Goal: Task Accomplishment & Management: Complete application form

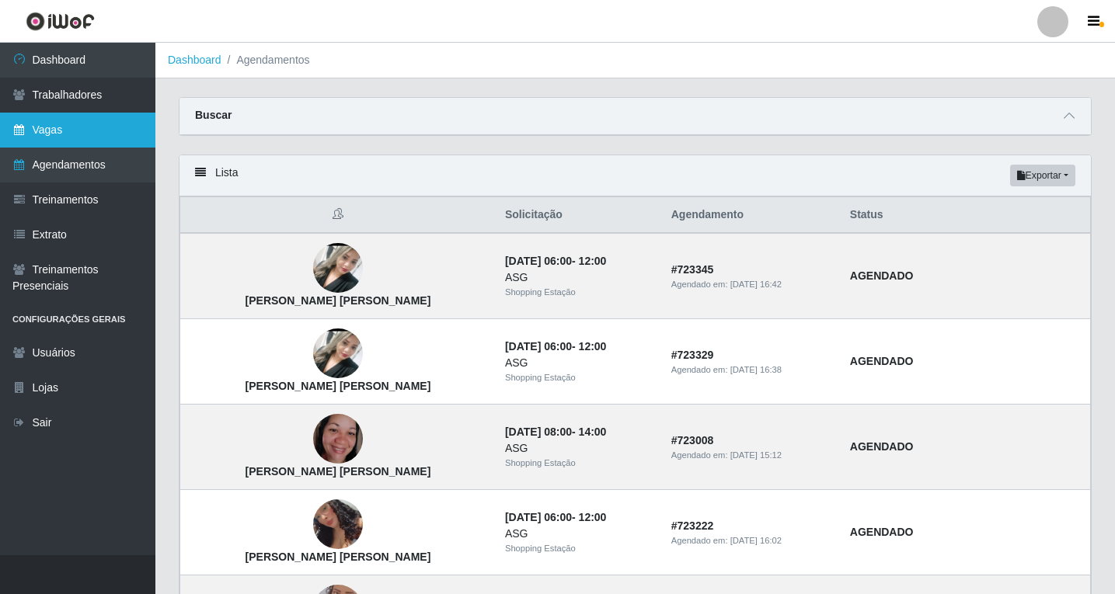
click at [82, 132] on link "Vagas" at bounding box center [77, 130] width 155 height 35
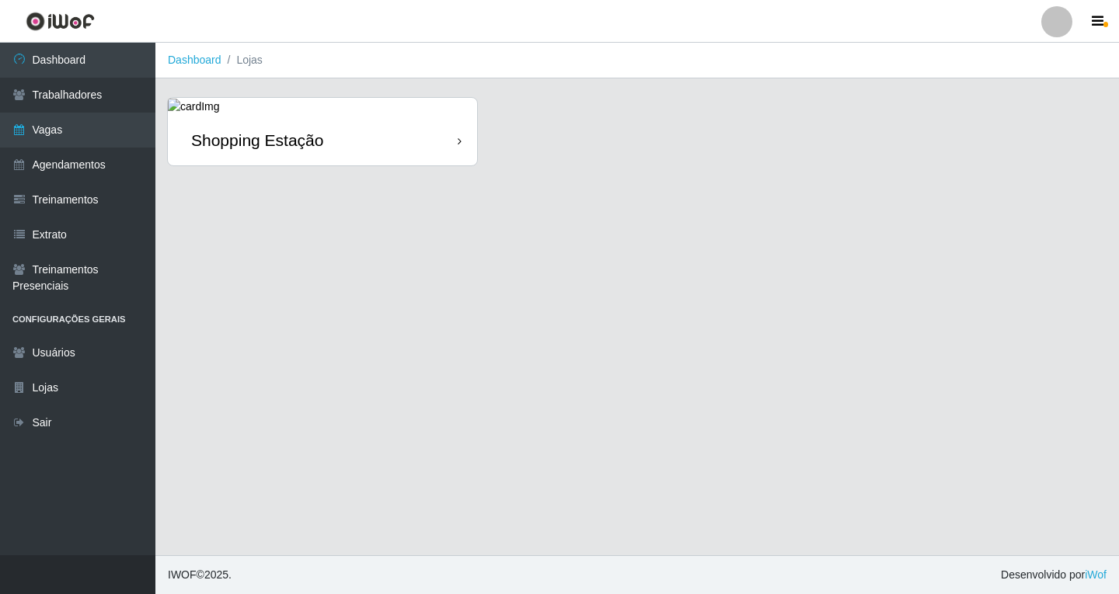
click at [416, 148] on div "Shopping Estação" at bounding box center [322, 140] width 309 height 50
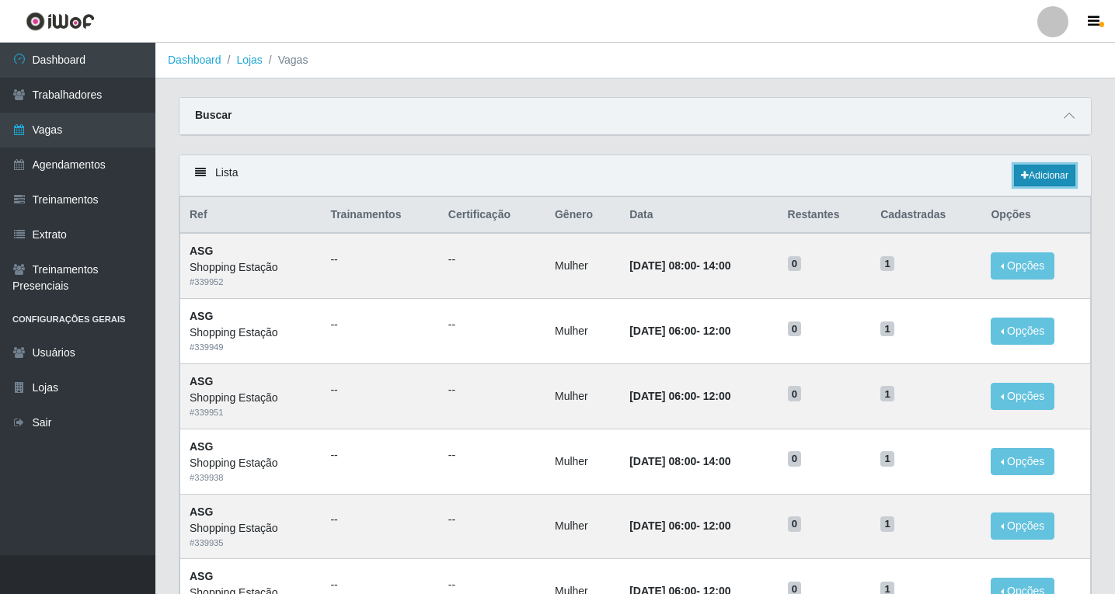
click at [1040, 176] on link "Adicionar" at bounding box center [1044, 176] width 61 height 22
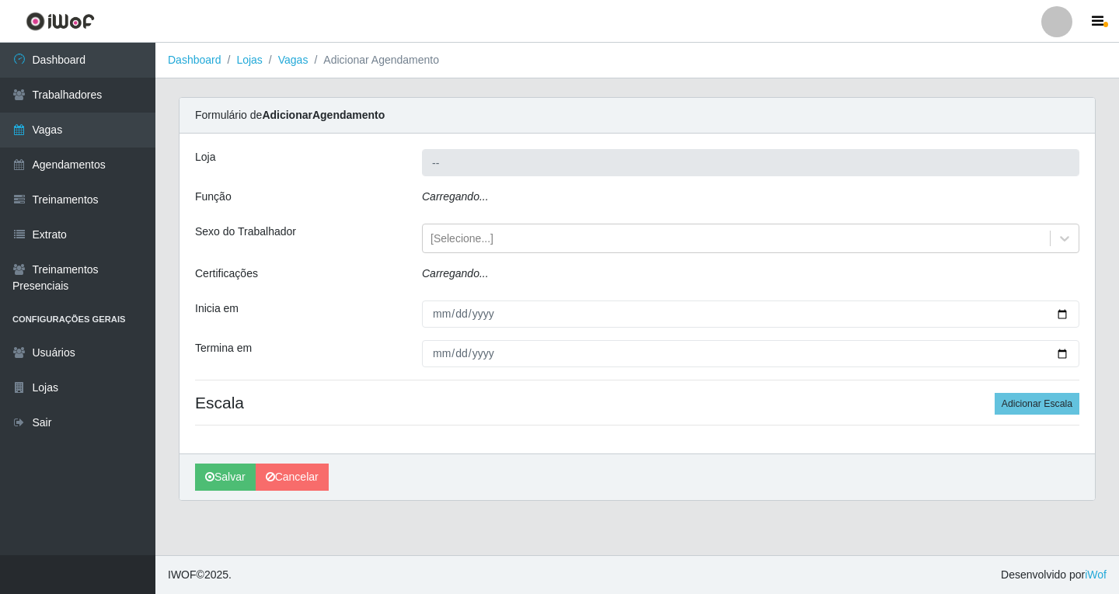
type input "Shopping Estação"
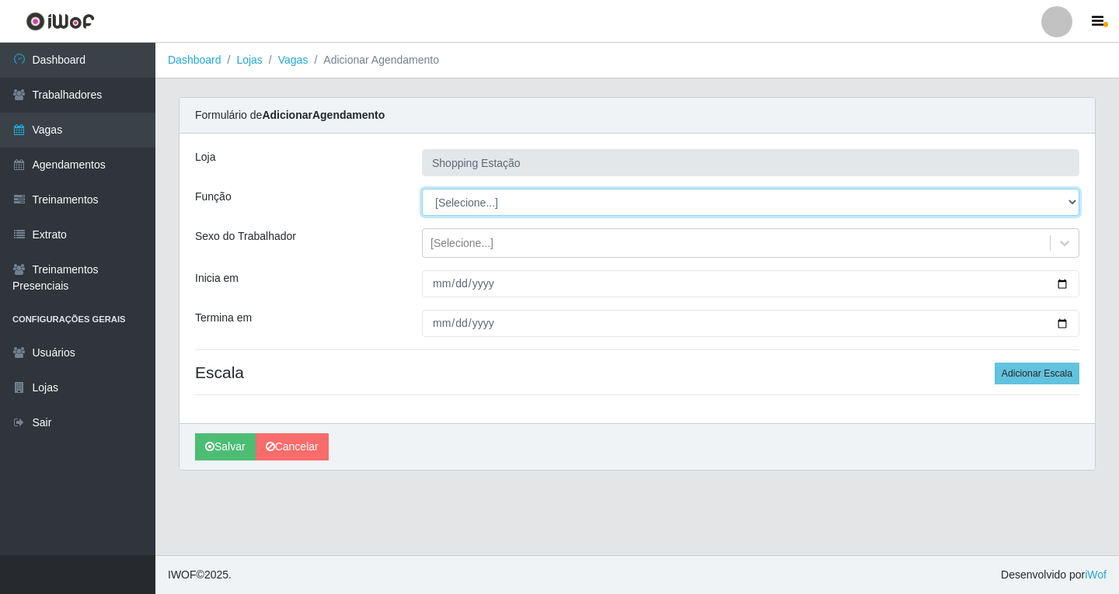
click at [463, 213] on select "[Selecione...] ASG ASG + ASG ++ Operador de Caixa Operador de Caixa + Operador …" at bounding box center [750, 202] width 657 height 27
select select "16"
click at [422, 189] on select "[Selecione...] ASG ASG + ASG ++ Operador de Caixa Operador de Caixa + Operador …" at bounding box center [750, 202] width 657 height 27
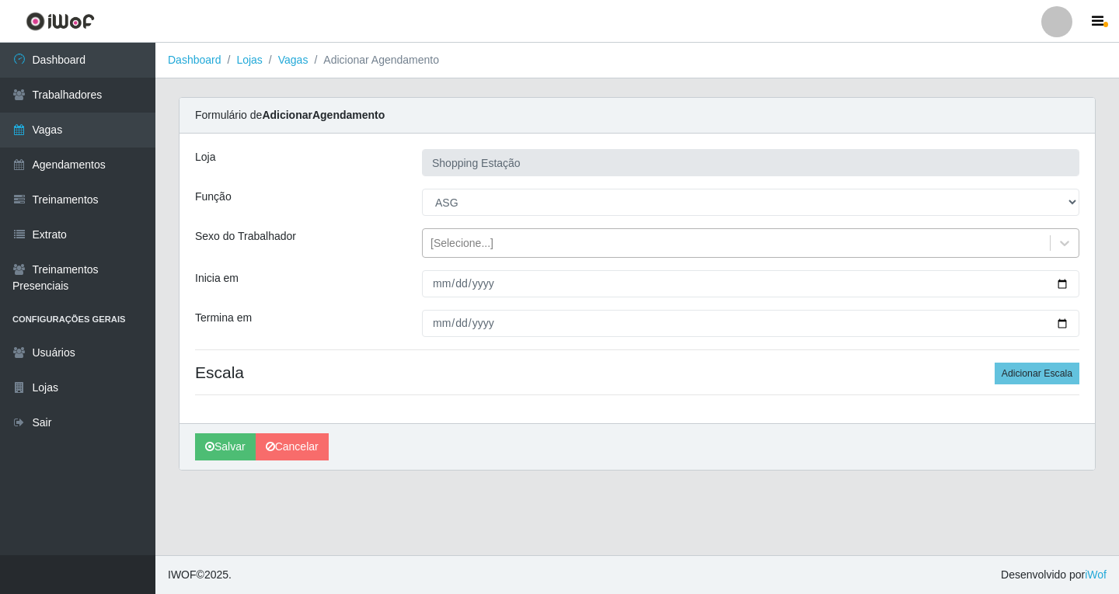
click at [475, 249] on div "[Selecione...]" at bounding box center [461, 243] width 63 height 16
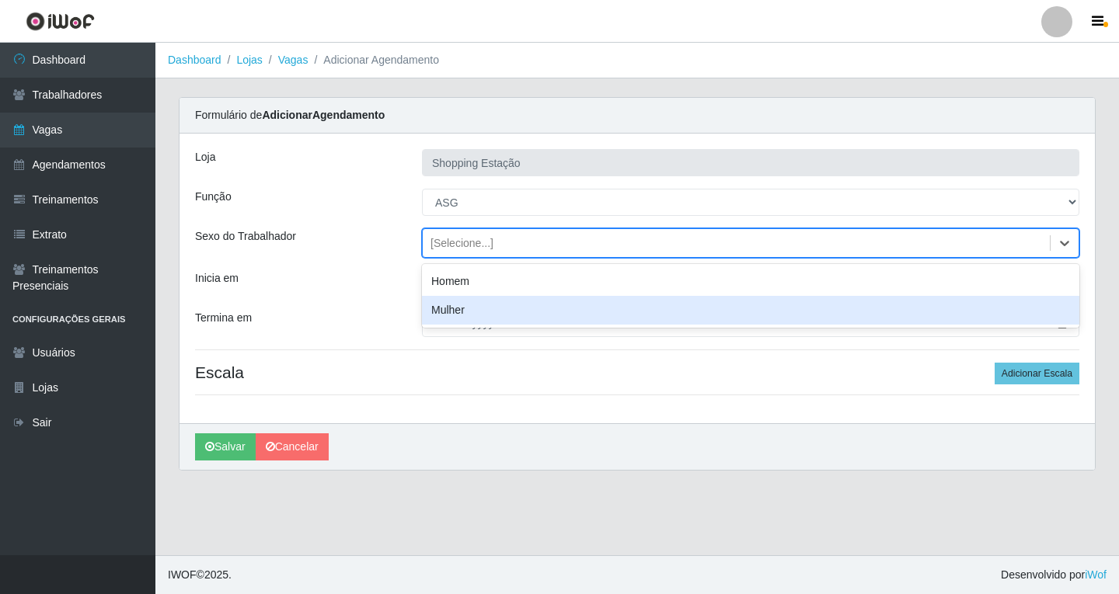
click at [476, 311] on div "Mulher" at bounding box center [750, 310] width 657 height 29
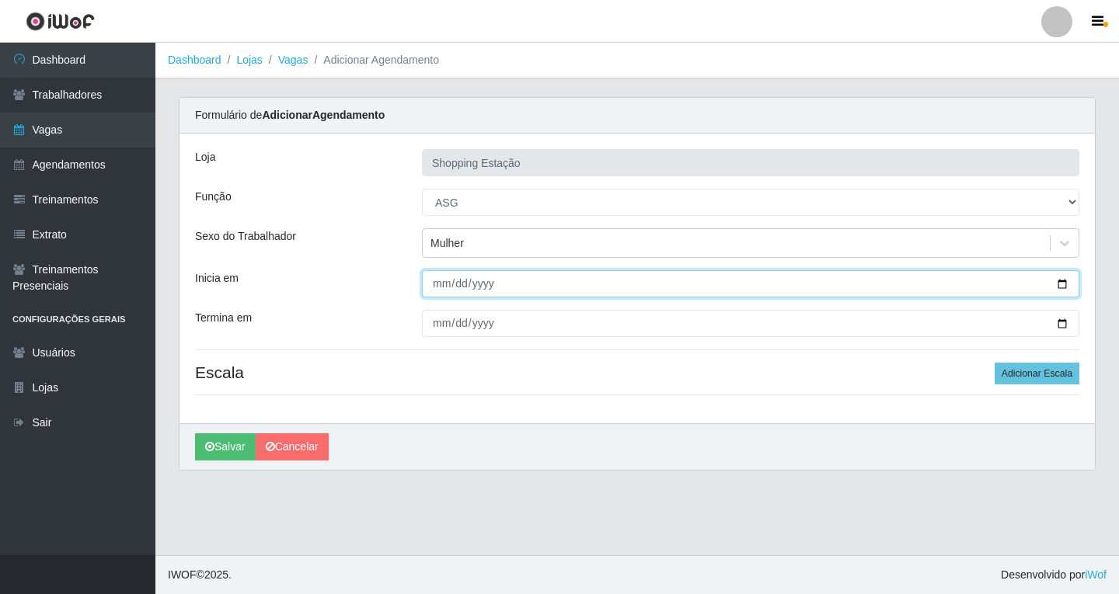
click at [427, 287] on input "Inicia em" at bounding box center [750, 283] width 657 height 27
type input "[DATE]"
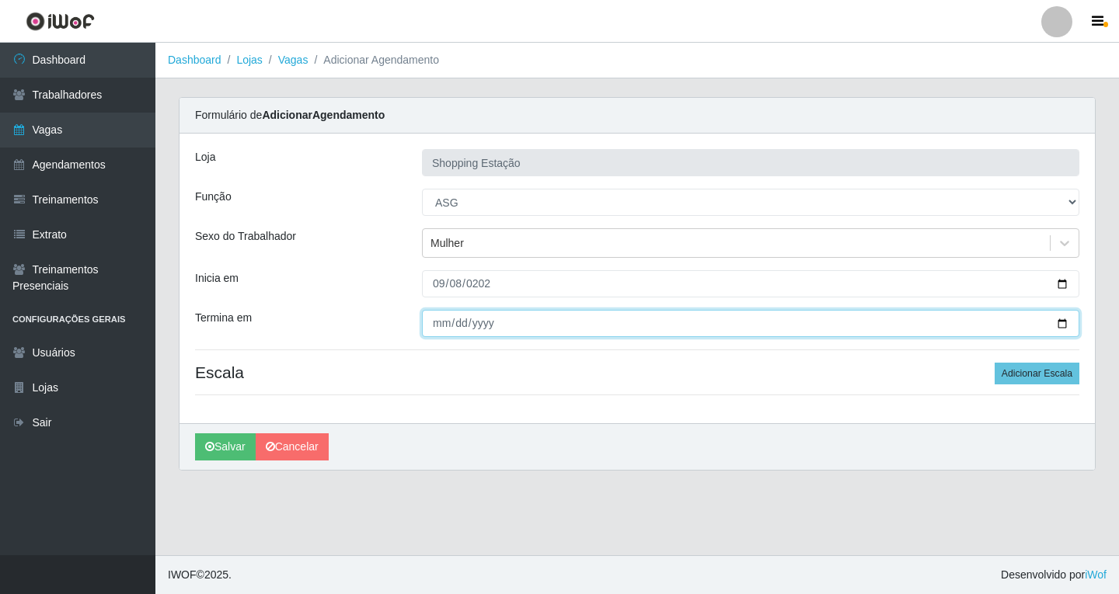
click at [440, 330] on input "Termina em" at bounding box center [750, 323] width 657 height 27
type input "[DATE]"
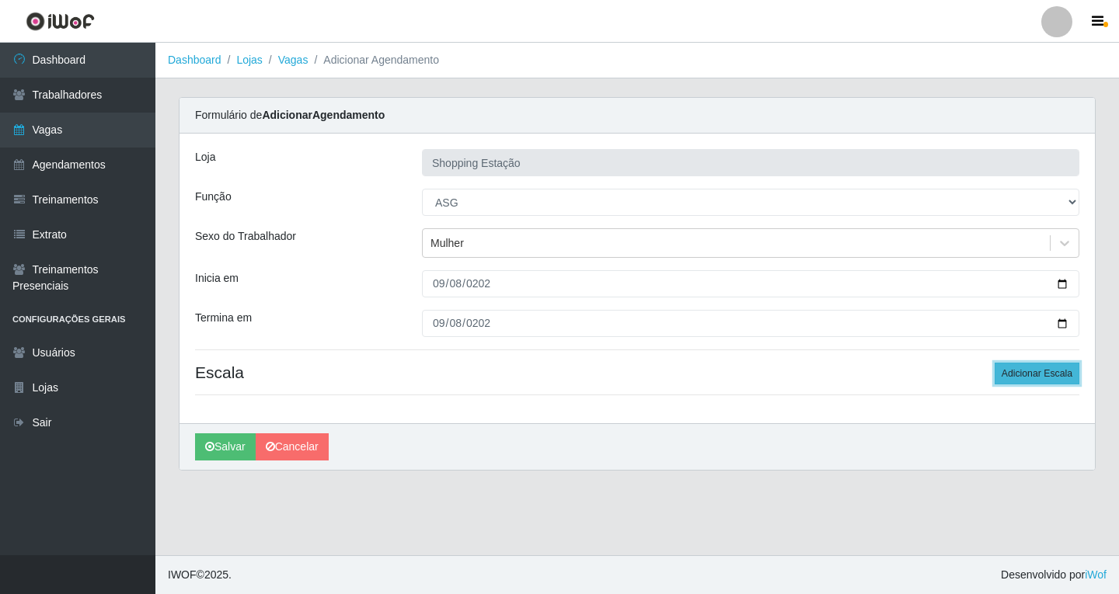
click at [1004, 374] on button "Adicionar Escala" at bounding box center [1036, 374] width 85 height 22
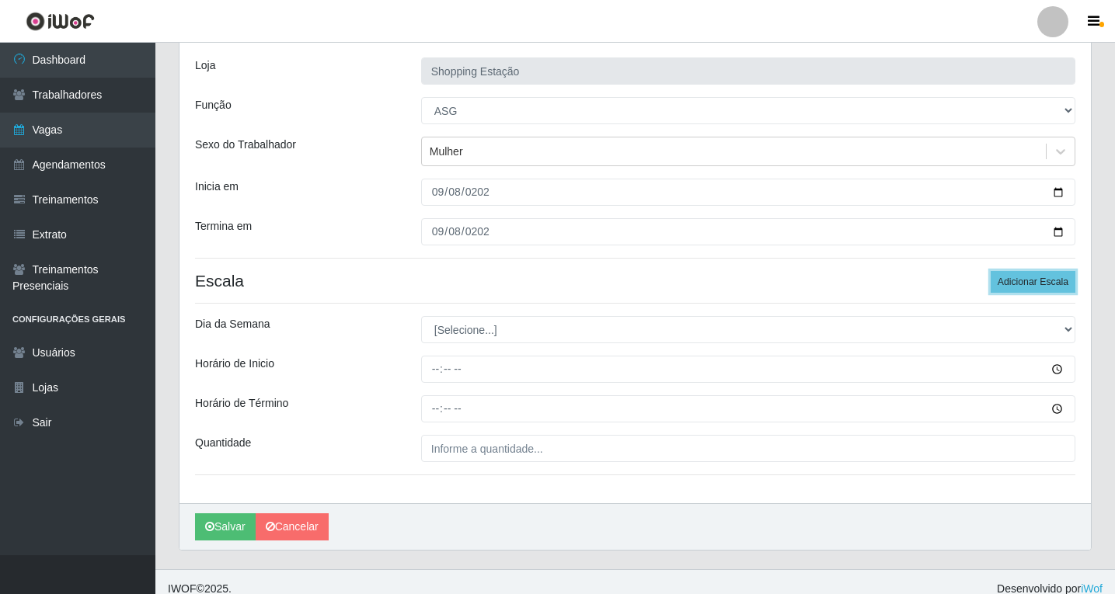
scroll to position [106, 0]
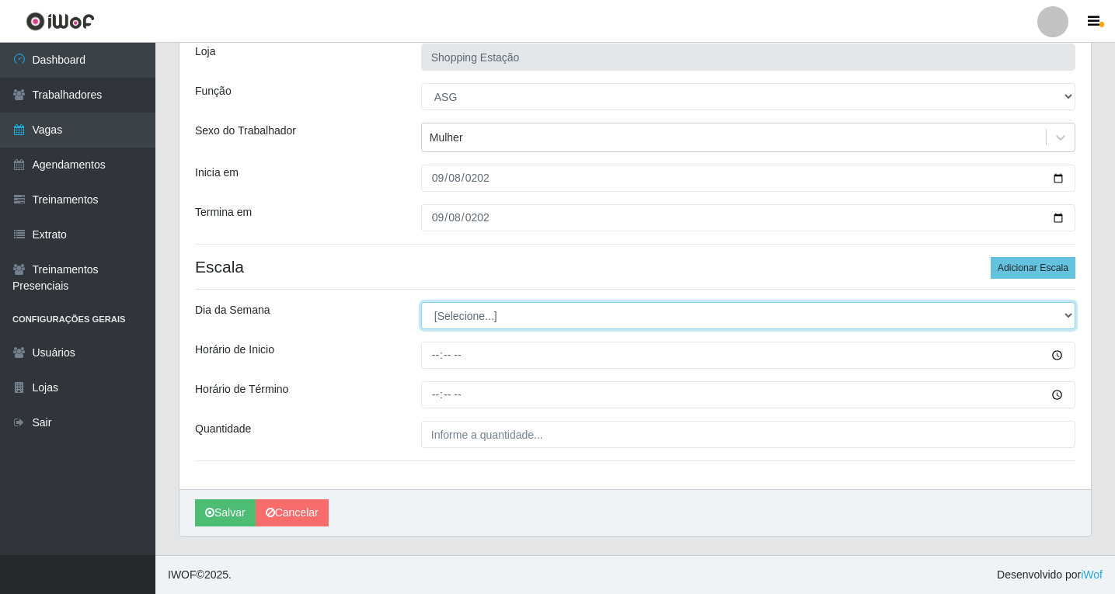
click at [465, 318] on select "[Selecione...] Segunda Terça Quarta Quinta Sexta Sábado Domingo" at bounding box center [748, 315] width 654 height 27
select select "1"
click at [421, 302] on select "[Selecione...] Segunda Terça Quarta Quinta Sexta Sábado Domingo" at bounding box center [748, 315] width 654 height 27
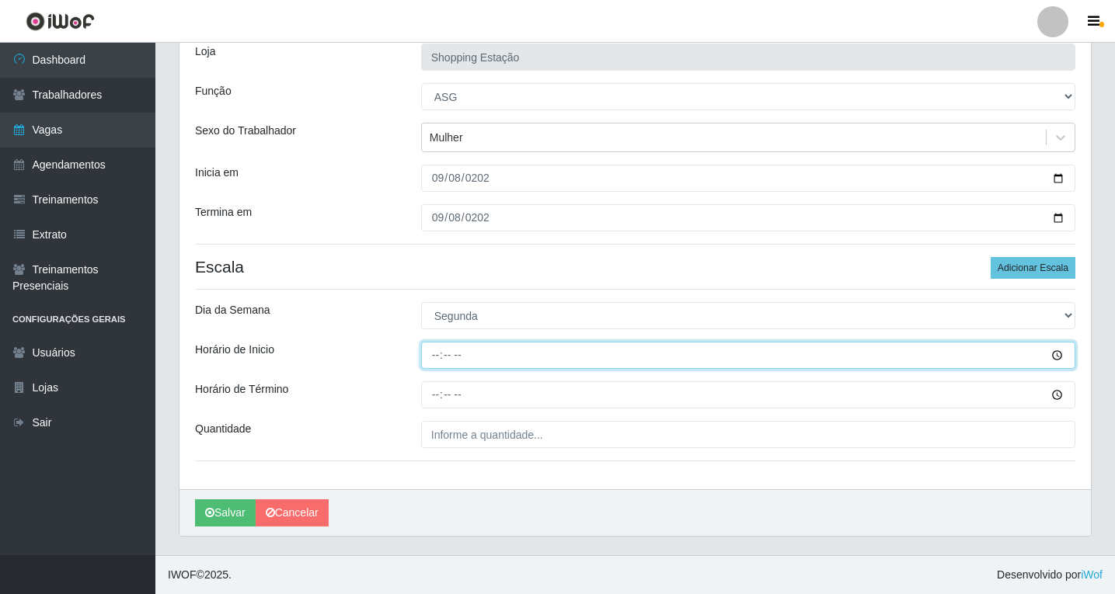
click at [434, 354] on input "Horário de Inicio" at bounding box center [748, 355] width 654 height 27
type input "06:00"
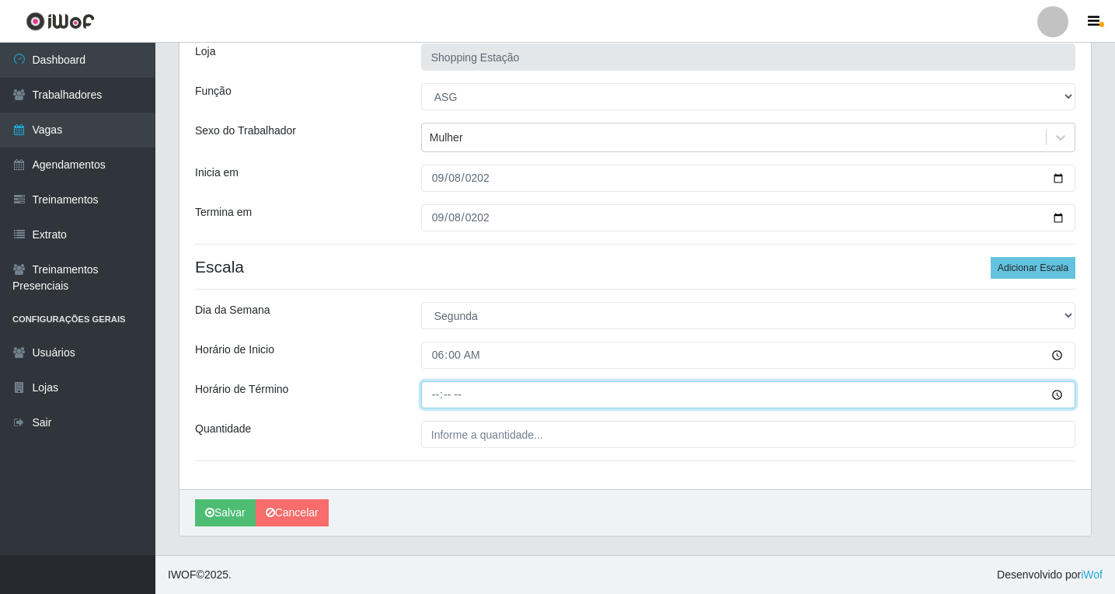
click at [432, 394] on input "Horário de Término" at bounding box center [748, 394] width 654 height 27
type input "12:00"
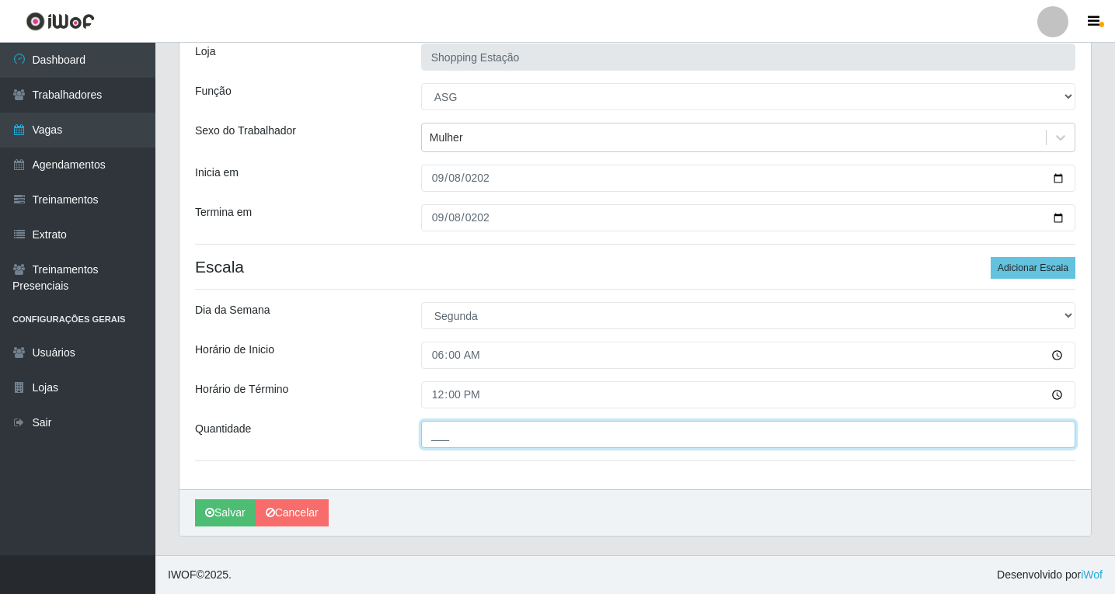
click at [459, 440] on input "___" at bounding box center [748, 434] width 654 height 27
type input "1__"
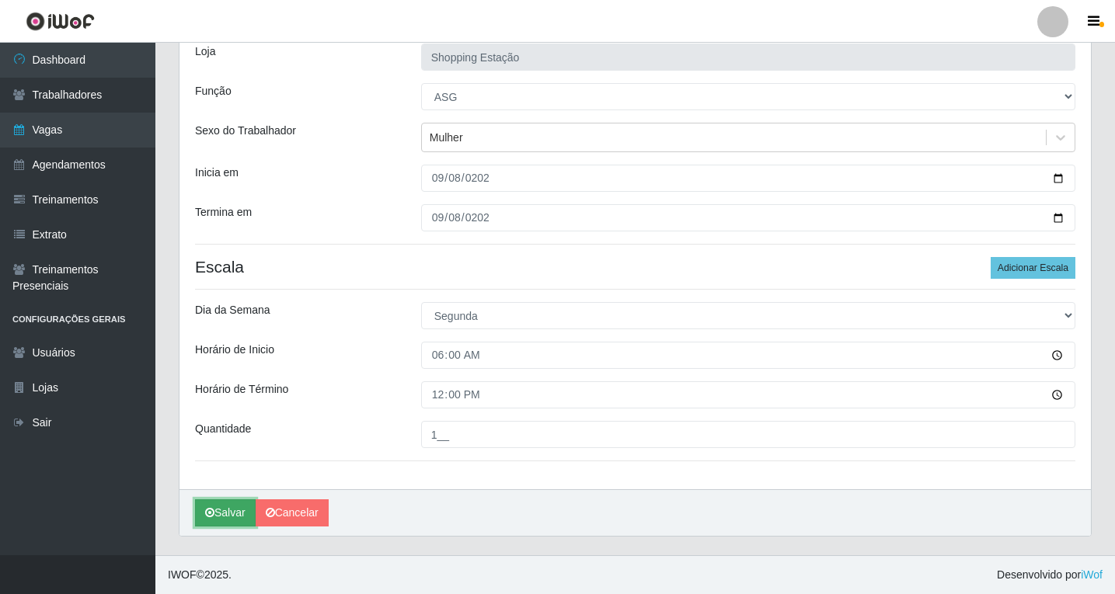
click at [231, 516] on button "Salvar" at bounding box center [225, 512] width 61 height 27
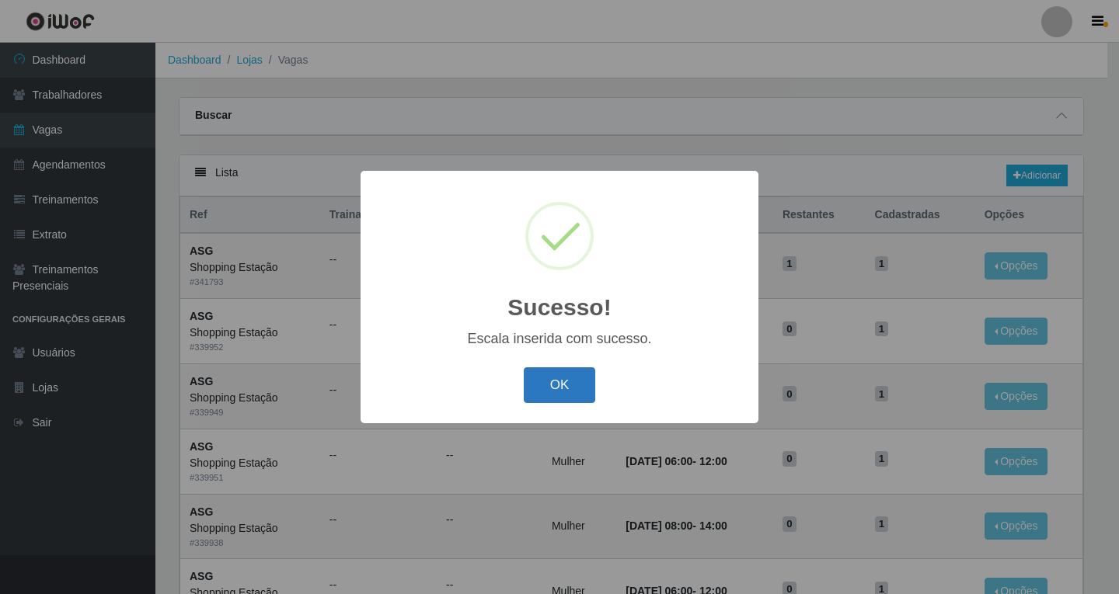
click at [570, 390] on button "OK" at bounding box center [560, 385] width 72 height 37
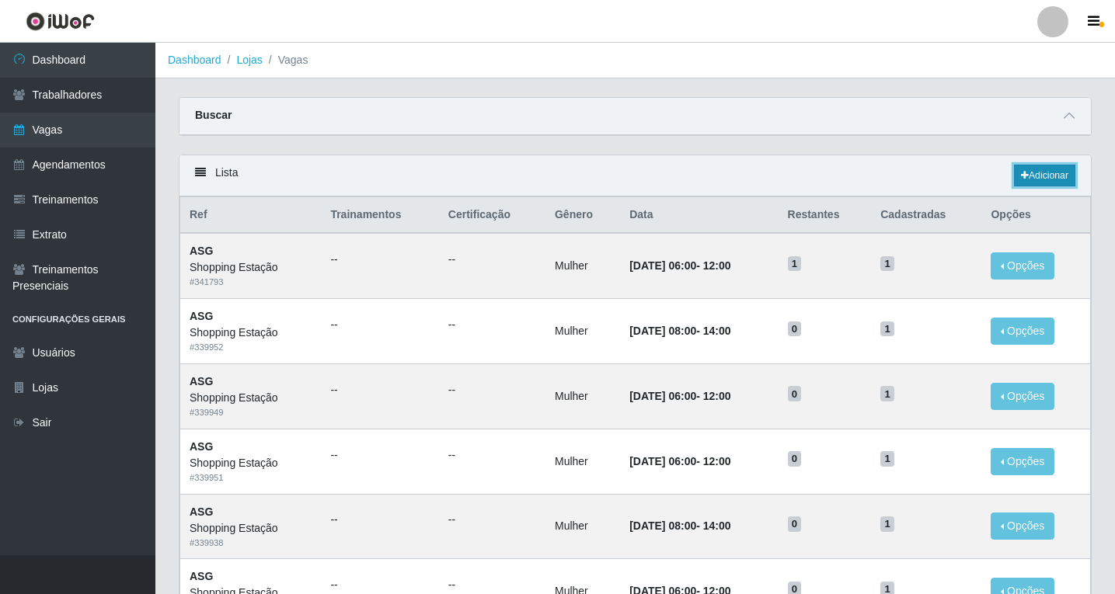
click at [1031, 173] on link "Adicionar" at bounding box center [1044, 176] width 61 height 22
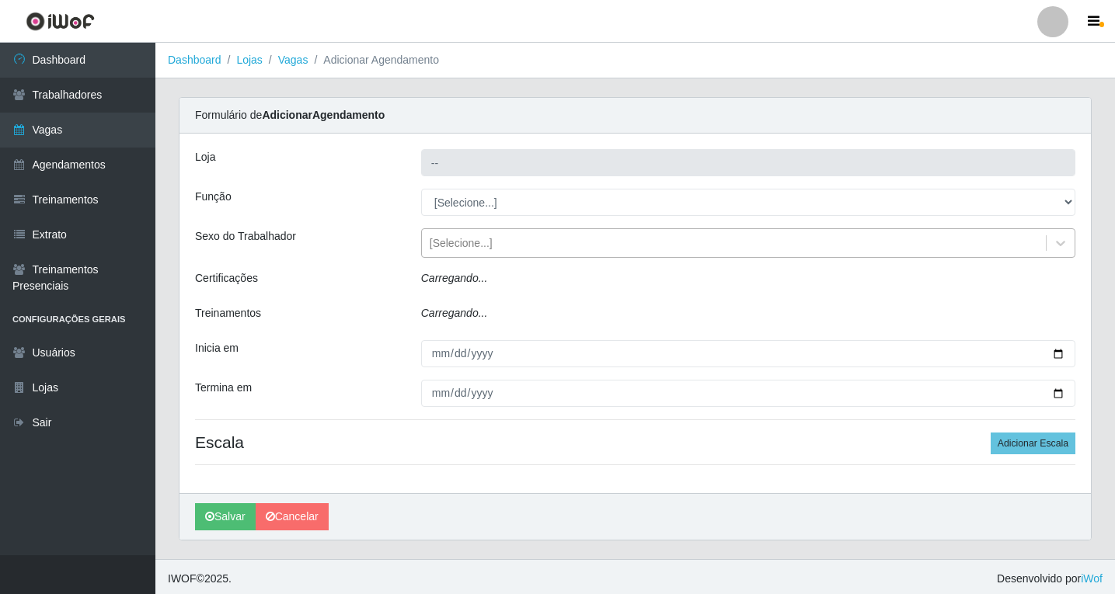
type input "Shopping Estação"
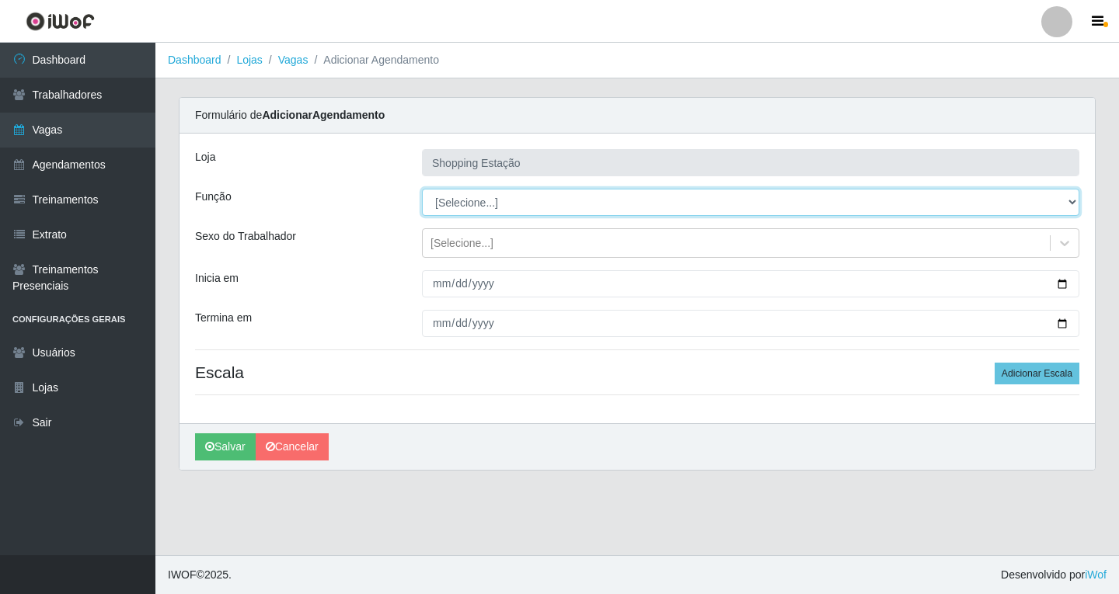
click at [467, 207] on select "[Selecione...] ASG ASG + ASG ++ Operador de Caixa Operador de Caixa + Operador …" at bounding box center [750, 202] width 657 height 27
select select "16"
click at [422, 189] on select "[Selecione...] ASG ASG + ASG ++ Operador de Caixa Operador de Caixa + Operador …" at bounding box center [750, 202] width 657 height 27
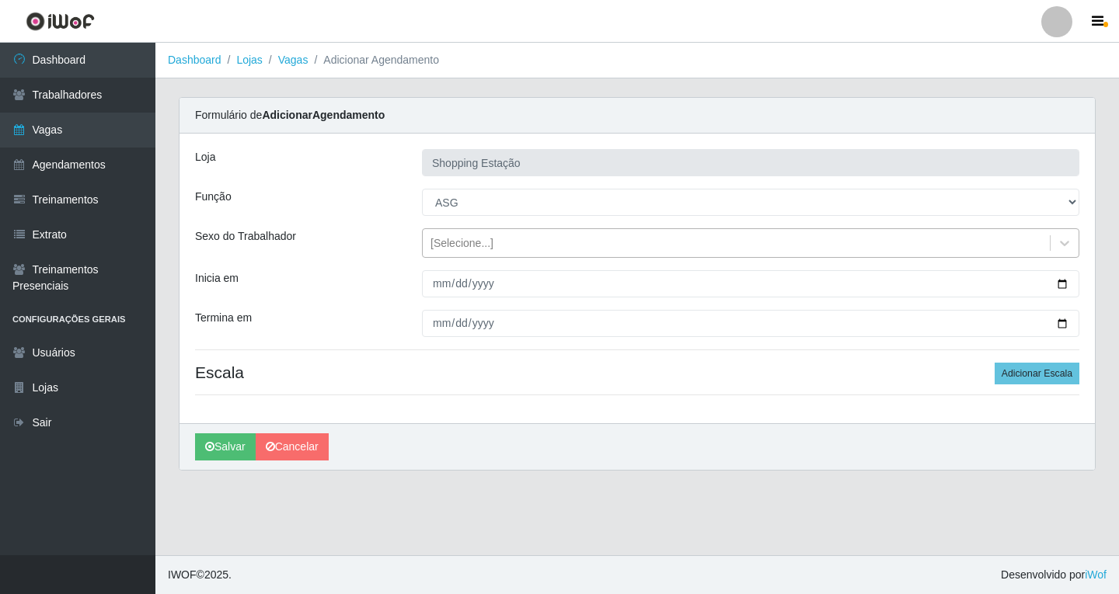
click at [466, 238] on div "[Selecione...]" at bounding box center [461, 243] width 63 height 16
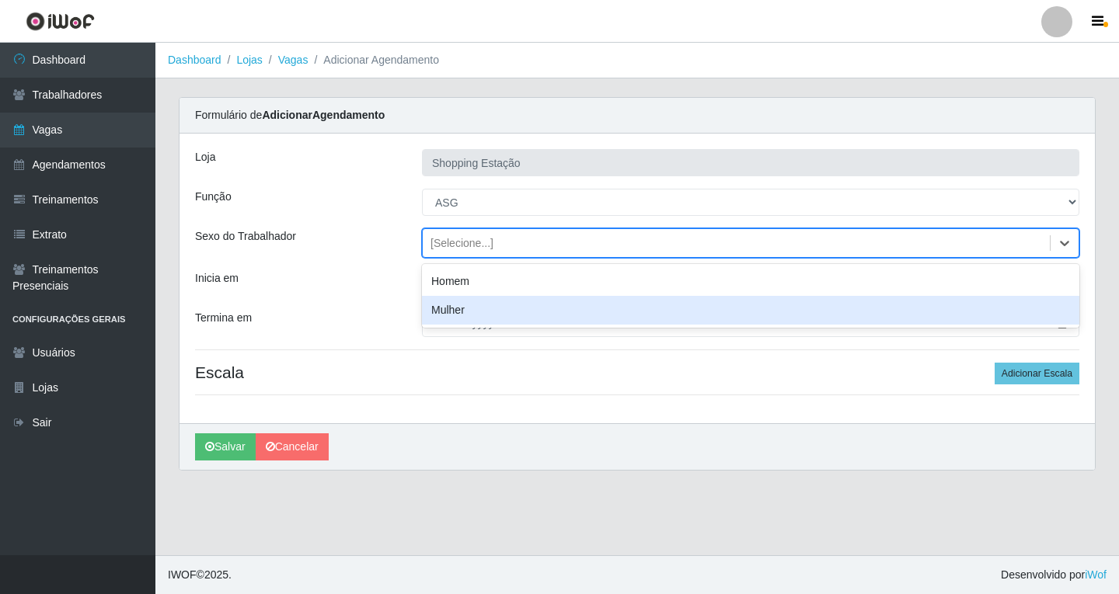
click at [459, 319] on div "Mulher" at bounding box center [750, 310] width 657 height 29
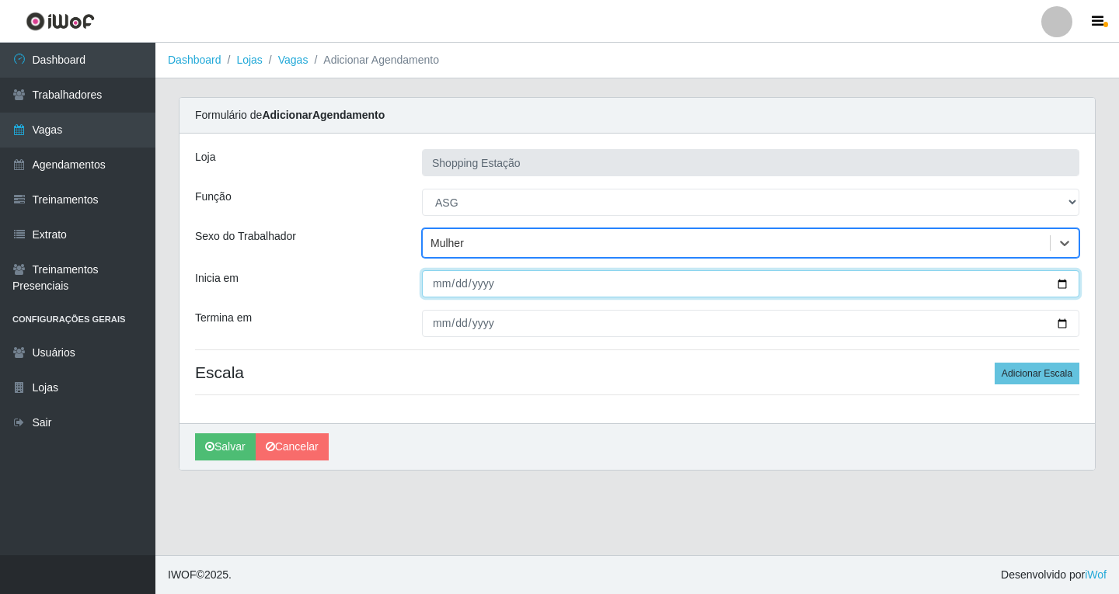
click at [437, 287] on input "Inicia em" at bounding box center [750, 283] width 657 height 27
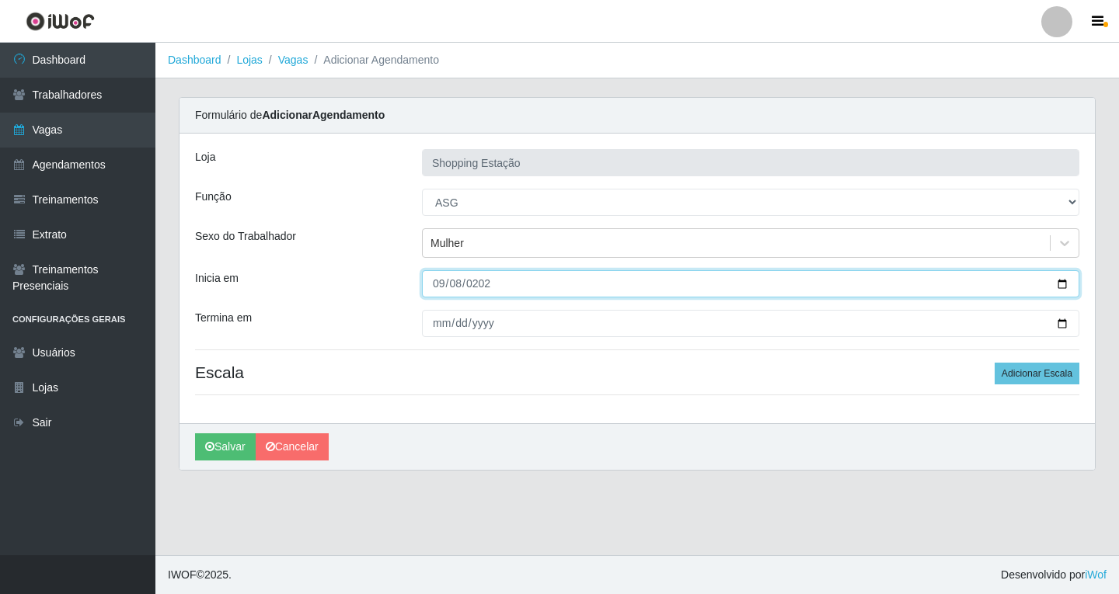
type input "[DATE]"
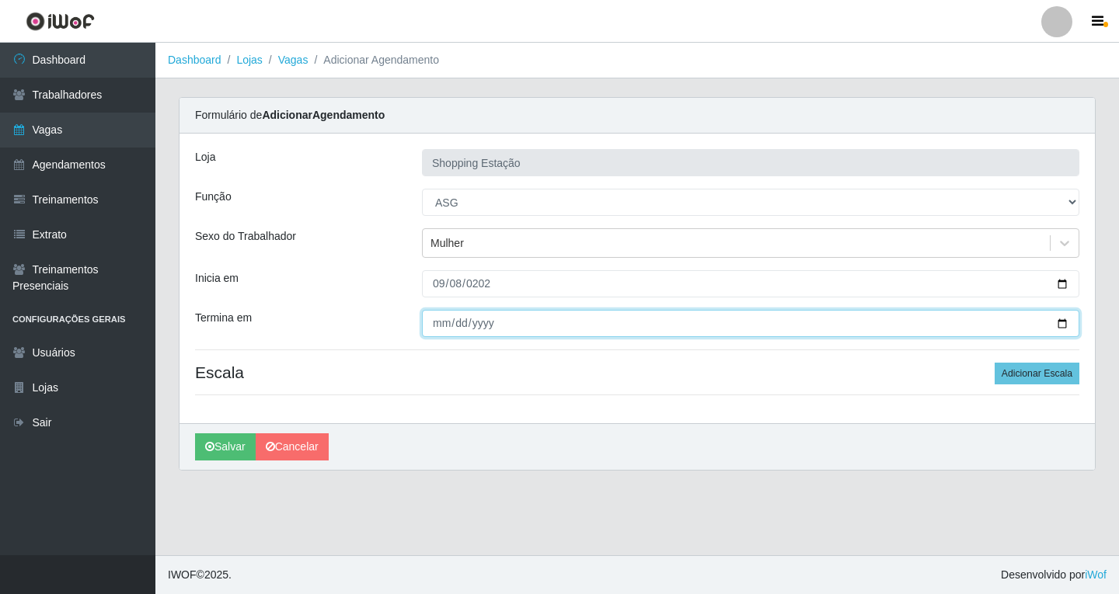
click at [439, 330] on input "Termina em" at bounding box center [750, 323] width 657 height 27
type input "[DATE]"
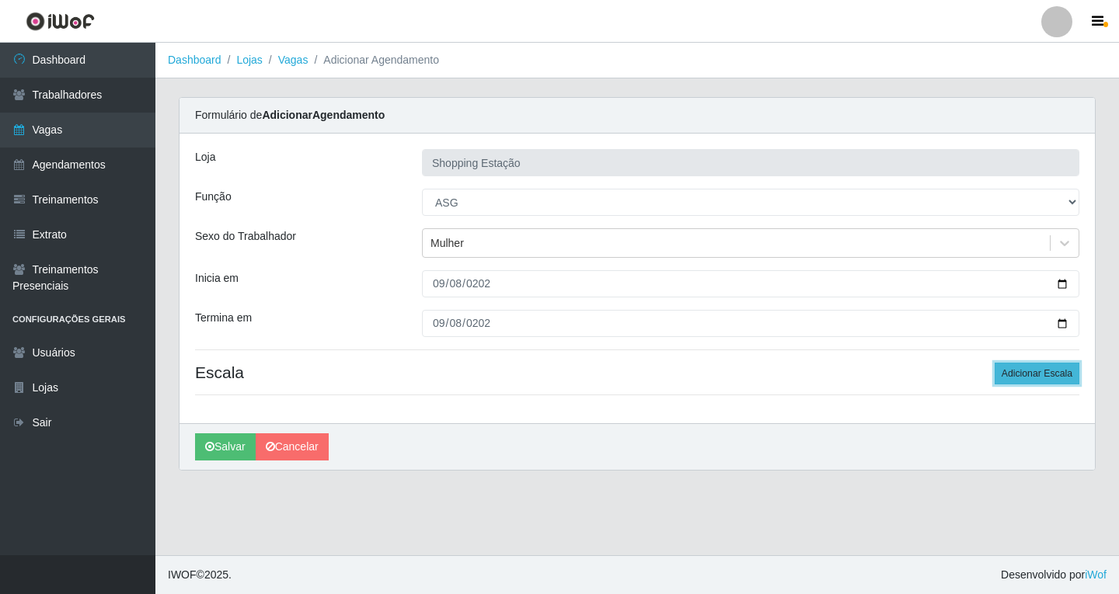
click at [1032, 381] on button "Adicionar Escala" at bounding box center [1036, 374] width 85 height 22
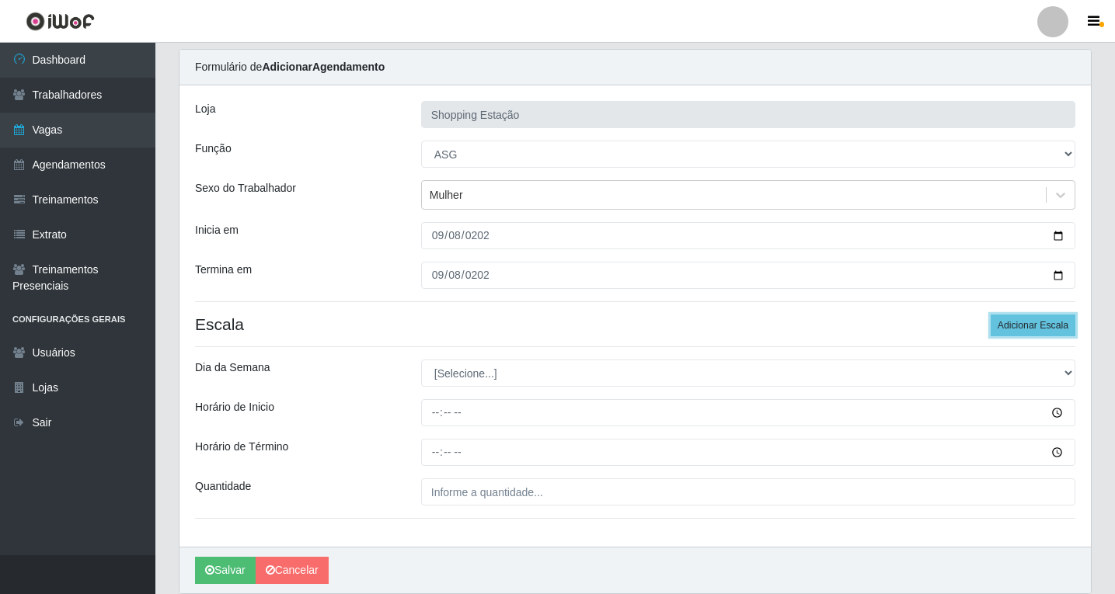
scroll to position [106, 0]
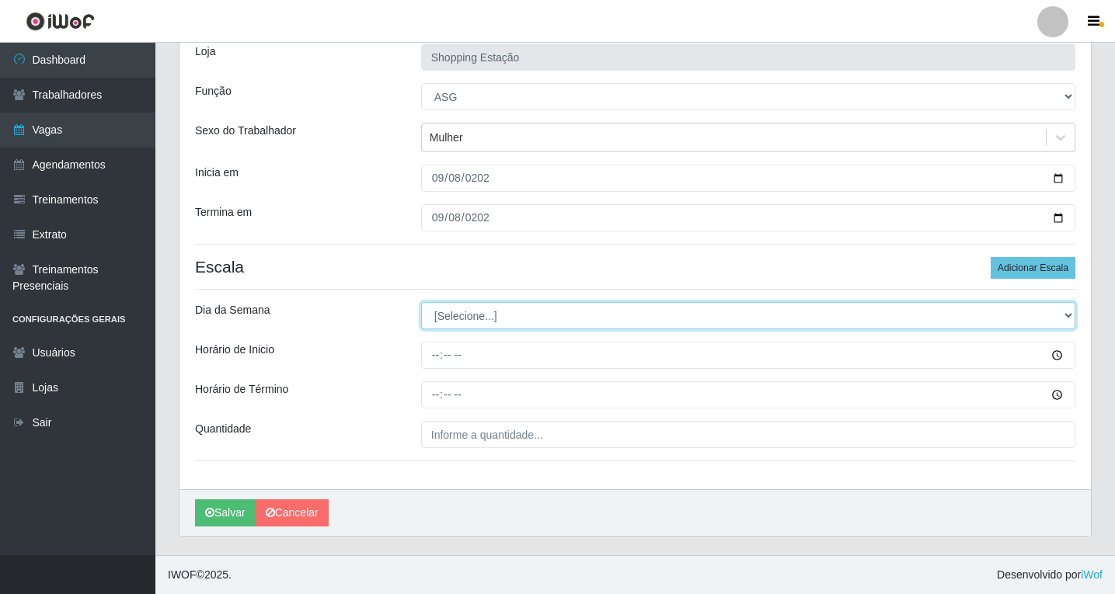
click at [451, 314] on select "[Selecione...] Segunda Terça Quarta Quinta Sexta Sábado Domingo" at bounding box center [748, 315] width 654 height 27
select select "1"
click at [421, 302] on select "[Selecione...] Segunda Terça Quarta Quinta Sexta Sábado Domingo" at bounding box center [748, 315] width 654 height 27
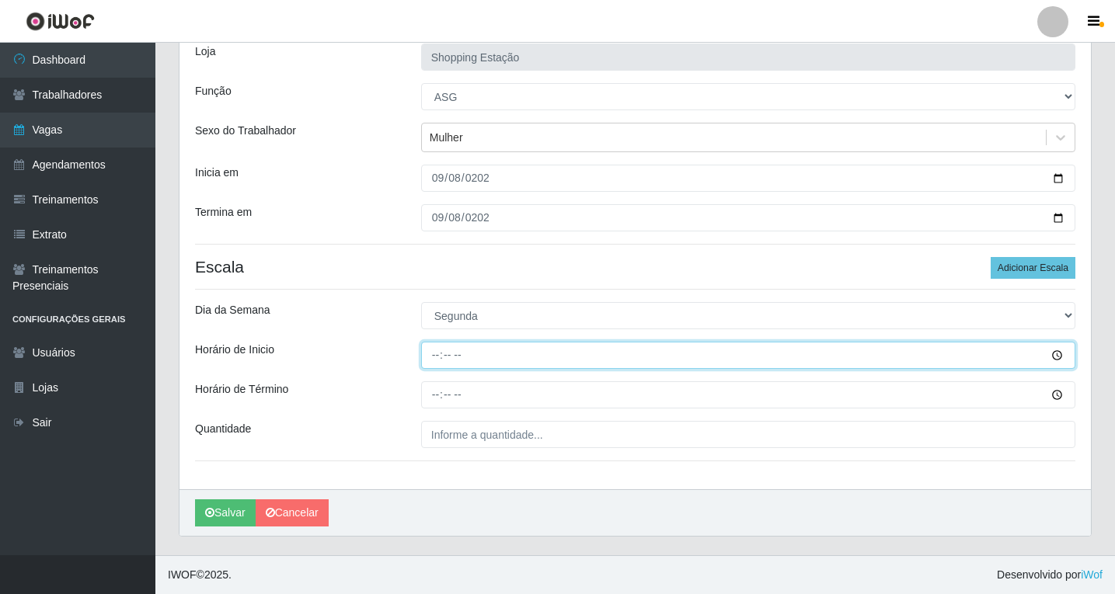
click at [433, 357] on input "Horário de Inicio" at bounding box center [748, 355] width 654 height 27
type input "06:00"
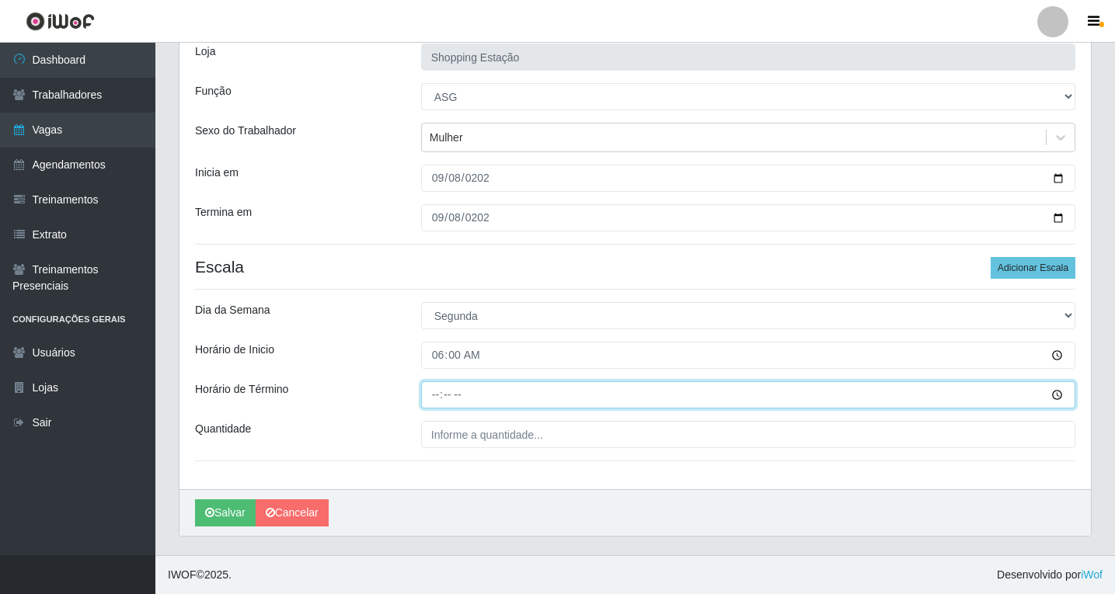
click at [432, 394] on input "Horário de Término" at bounding box center [748, 394] width 654 height 27
type input "12:00"
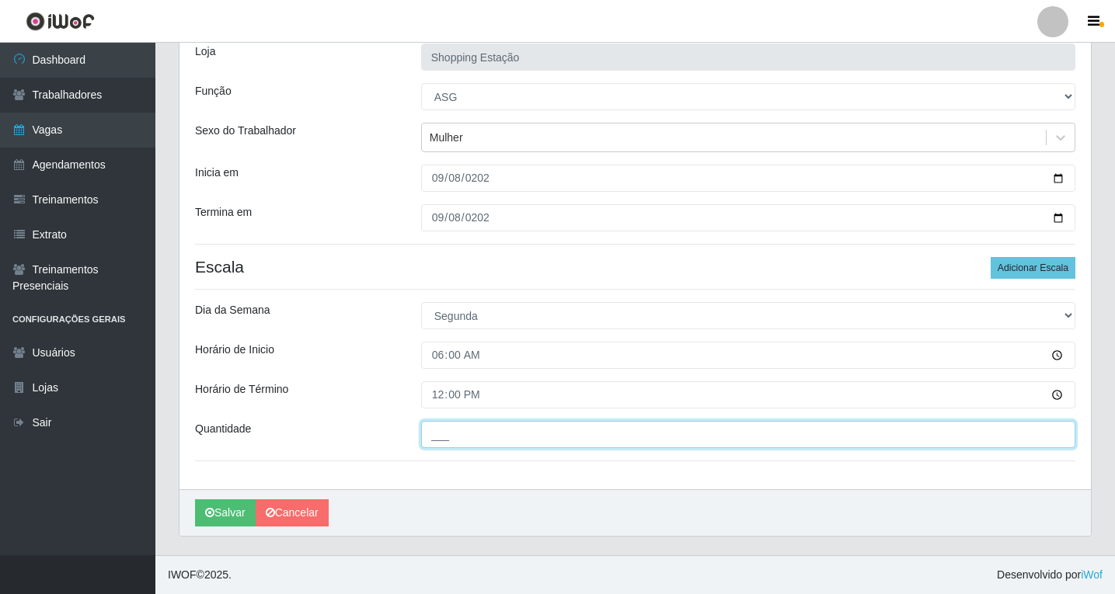
click at [467, 444] on input "___" at bounding box center [748, 434] width 654 height 27
type input "1__"
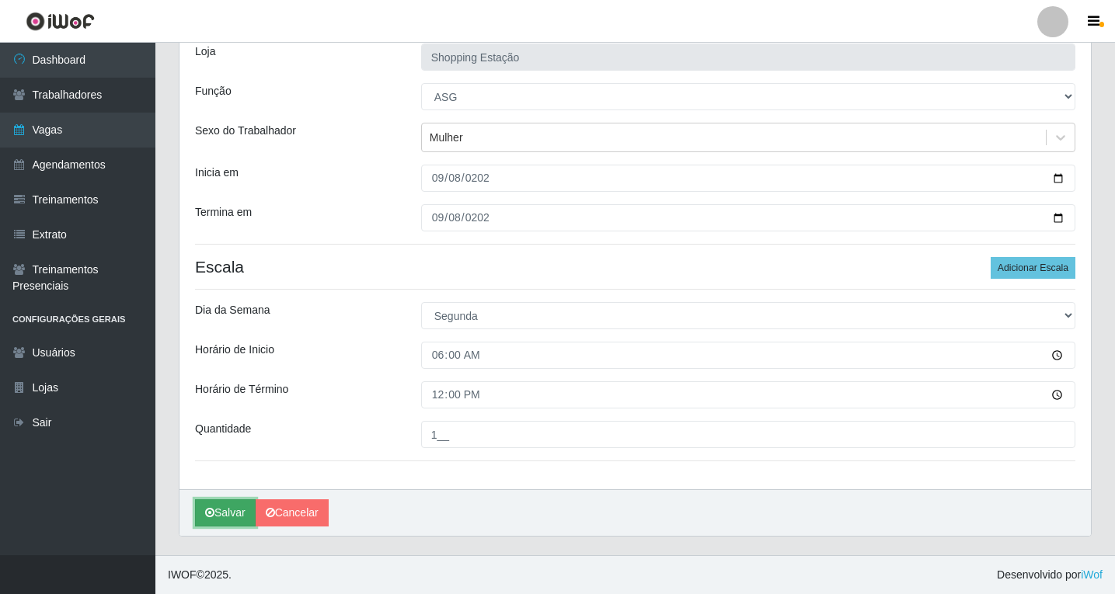
click at [217, 520] on button "Salvar" at bounding box center [225, 512] width 61 height 27
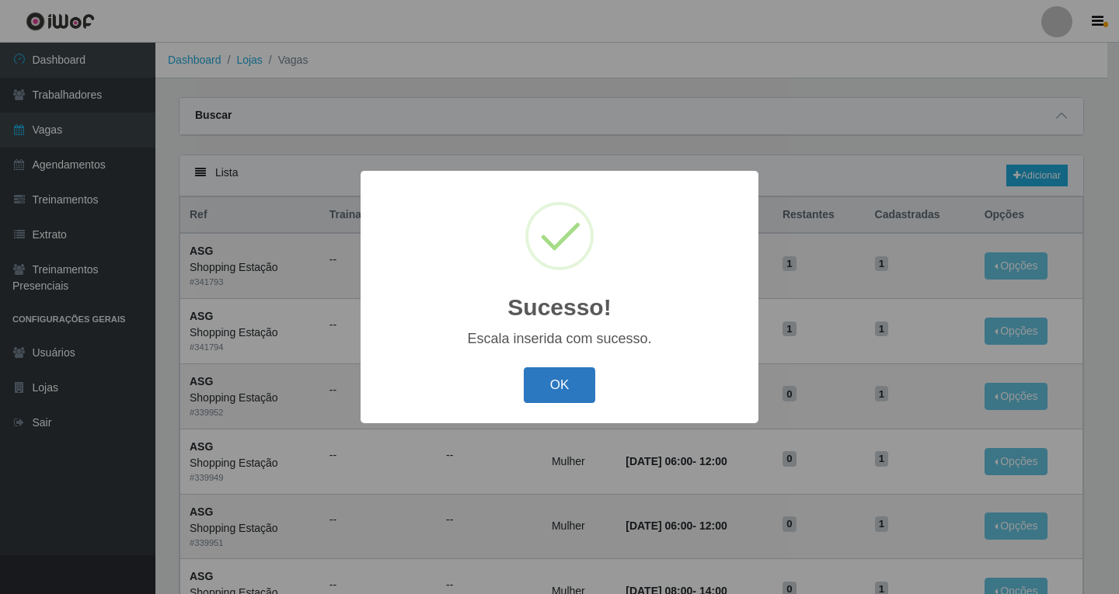
click at [566, 379] on button "OK" at bounding box center [560, 385] width 72 height 37
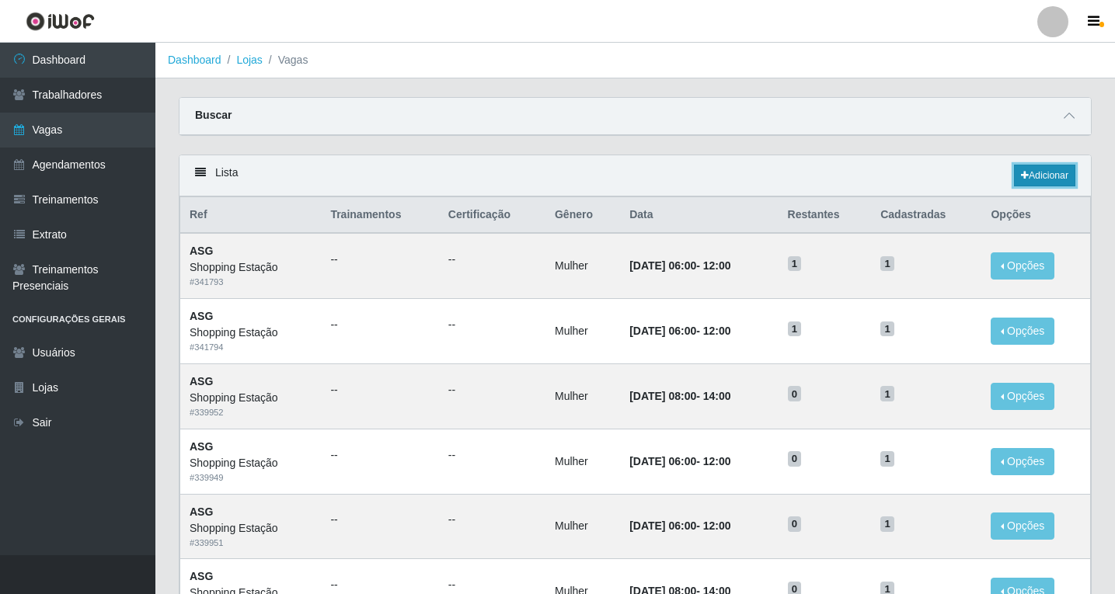
click at [1059, 179] on link "Adicionar" at bounding box center [1044, 176] width 61 height 22
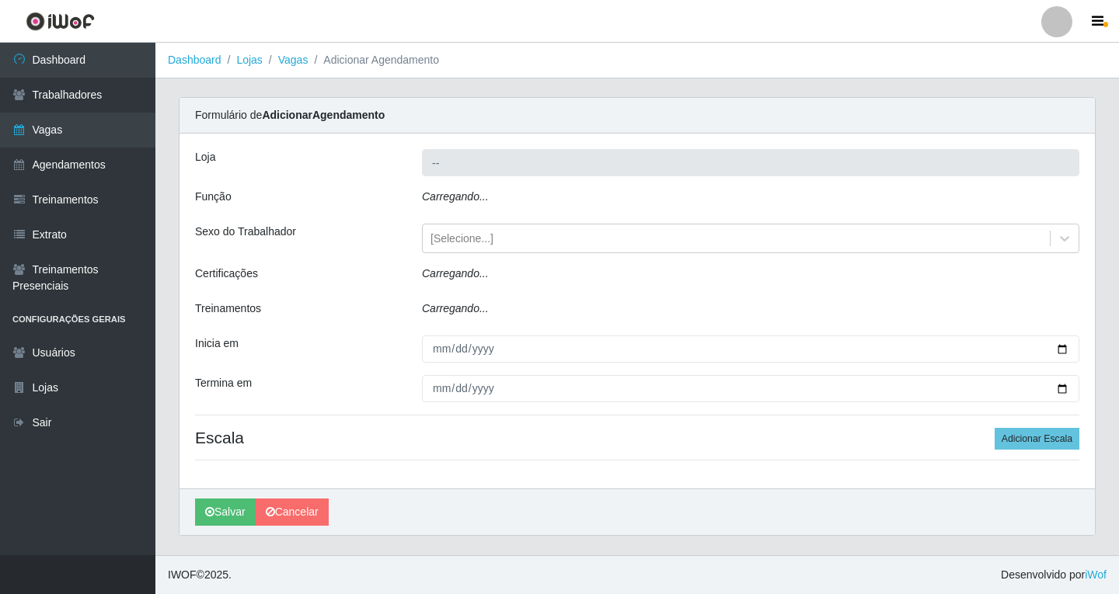
type input "Shopping Estação"
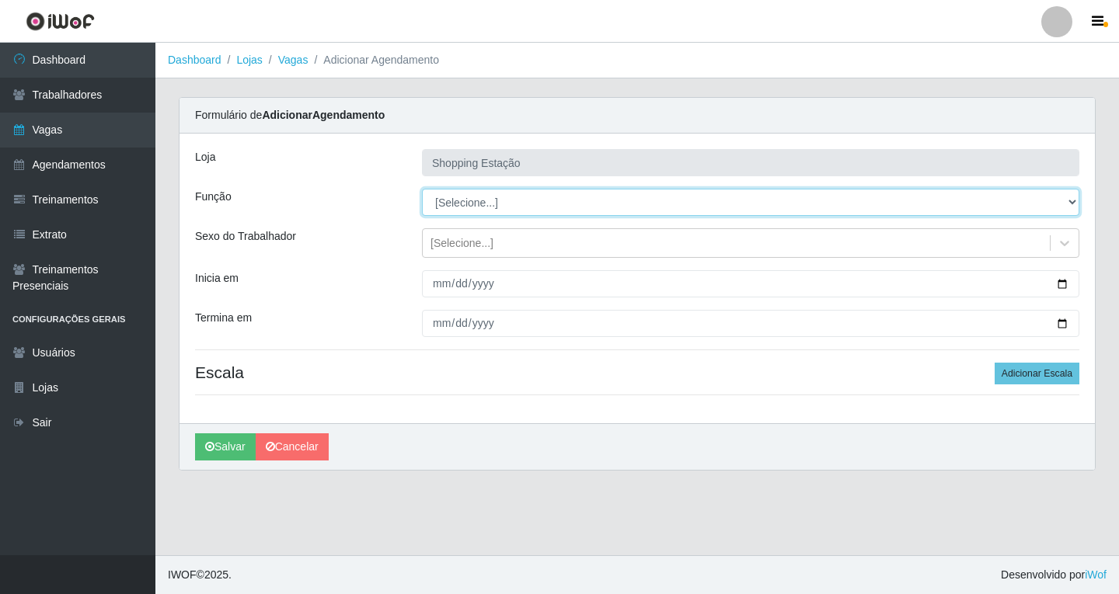
click at [468, 193] on select "[Selecione...] ASG ASG + ASG ++ Operador de Caixa Operador de Caixa + Operador …" at bounding box center [750, 202] width 657 height 27
select select "16"
click at [422, 189] on select "[Selecione...] ASG ASG + ASG ++ Operador de Caixa Operador de Caixa + Operador …" at bounding box center [750, 202] width 657 height 27
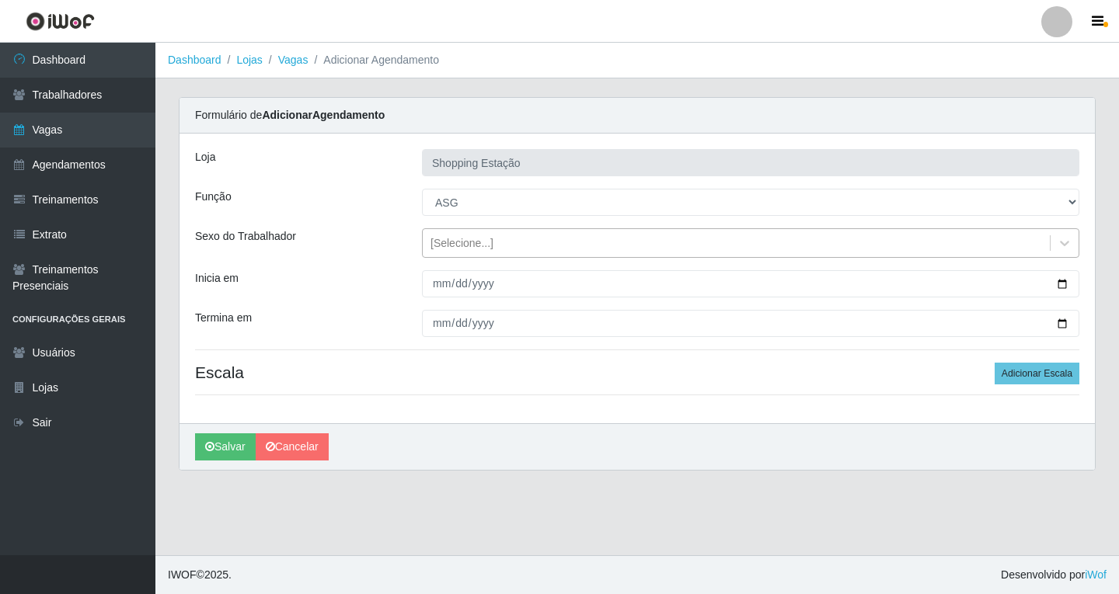
click at [454, 249] on div "[Selecione...]" at bounding box center [461, 243] width 63 height 16
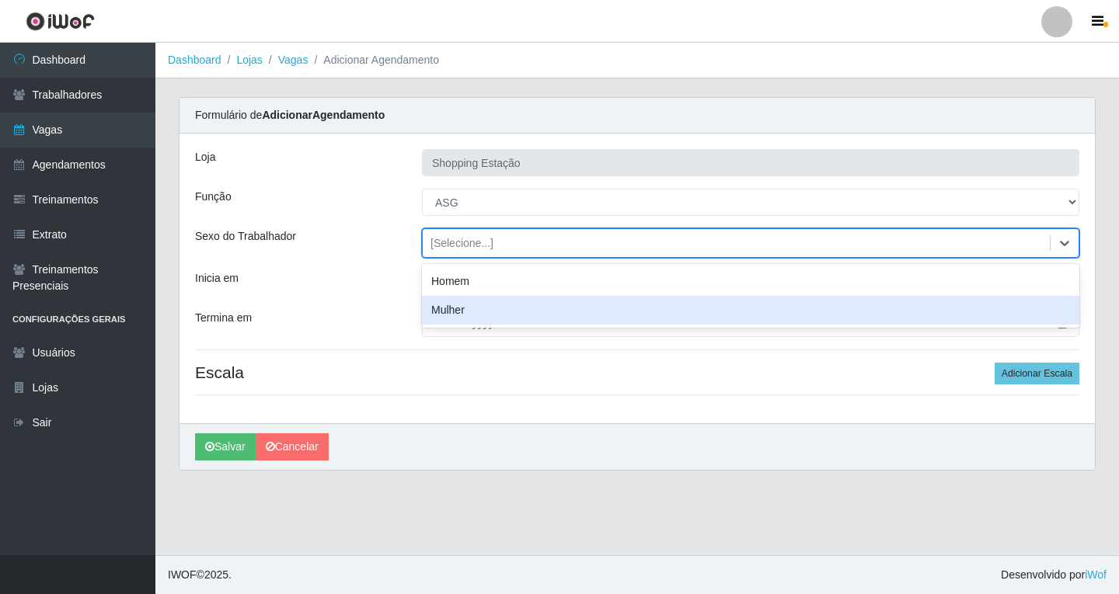
drag, startPoint x: 449, startPoint y: 314, endPoint x: 444, endPoint y: 298, distance: 16.2
click at [449, 313] on div "Mulher" at bounding box center [750, 310] width 657 height 29
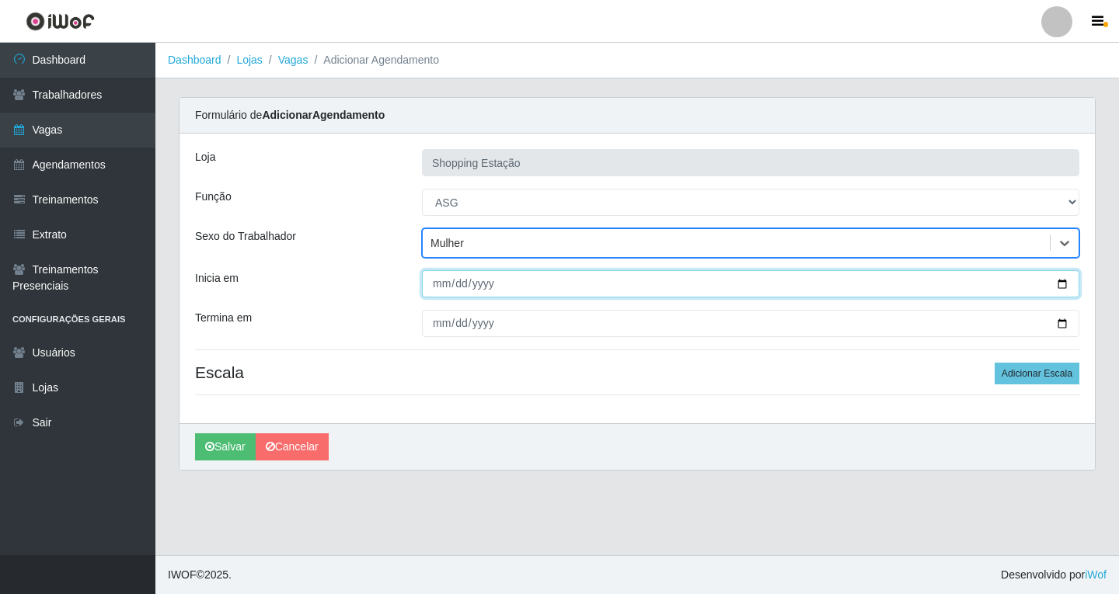
click at [440, 289] on input "Inicia em" at bounding box center [750, 283] width 657 height 27
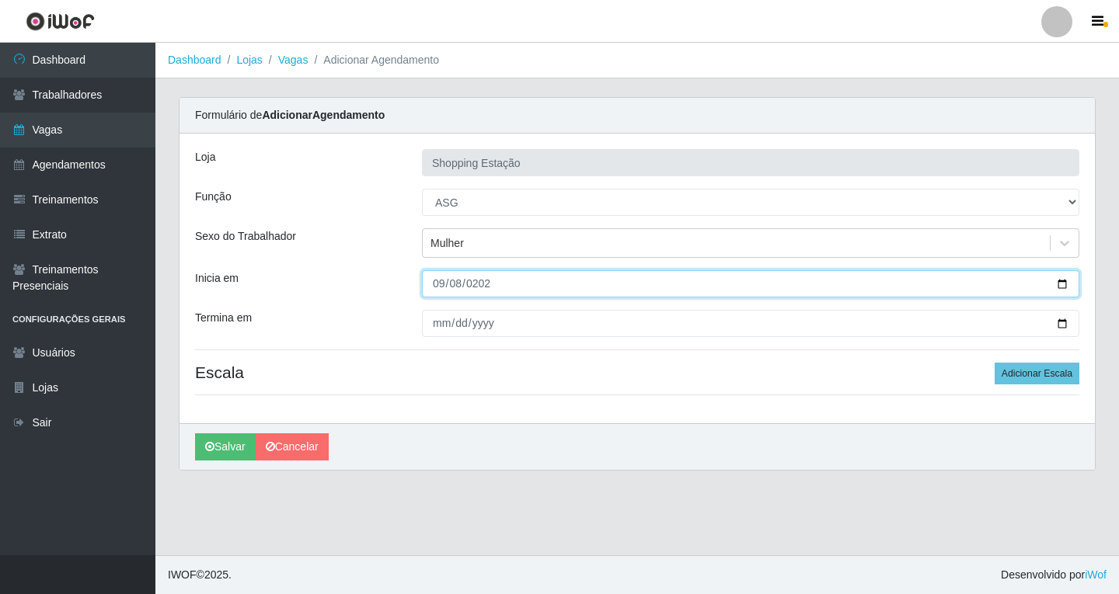
type input "[DATE]"
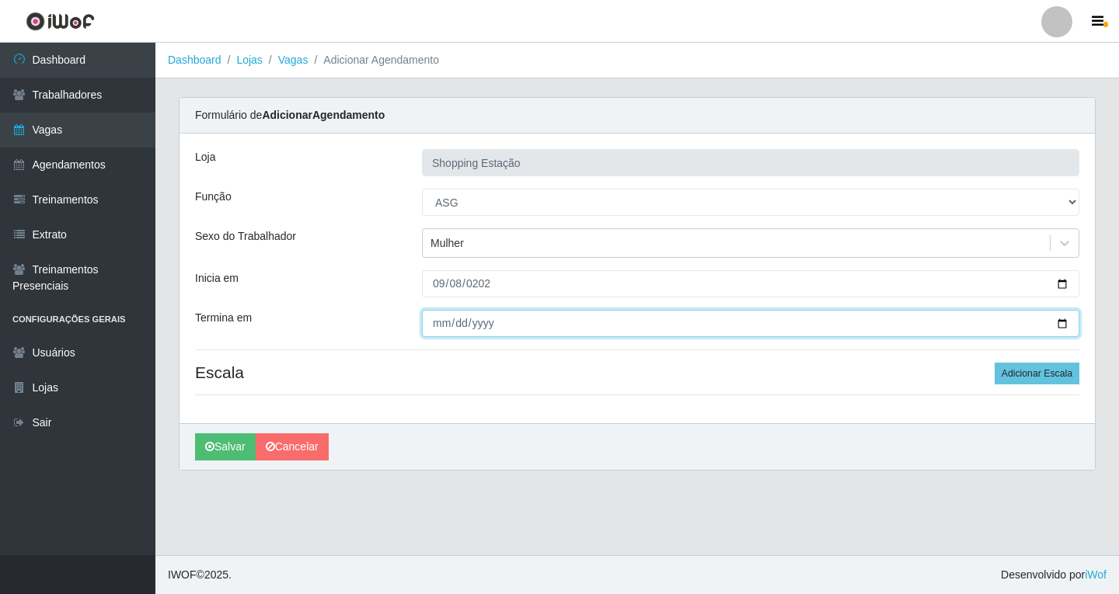
click at [435, 322] on input "Termina em" at bounding box center [750, 323] width 657 height 27
type input "[DATE]"
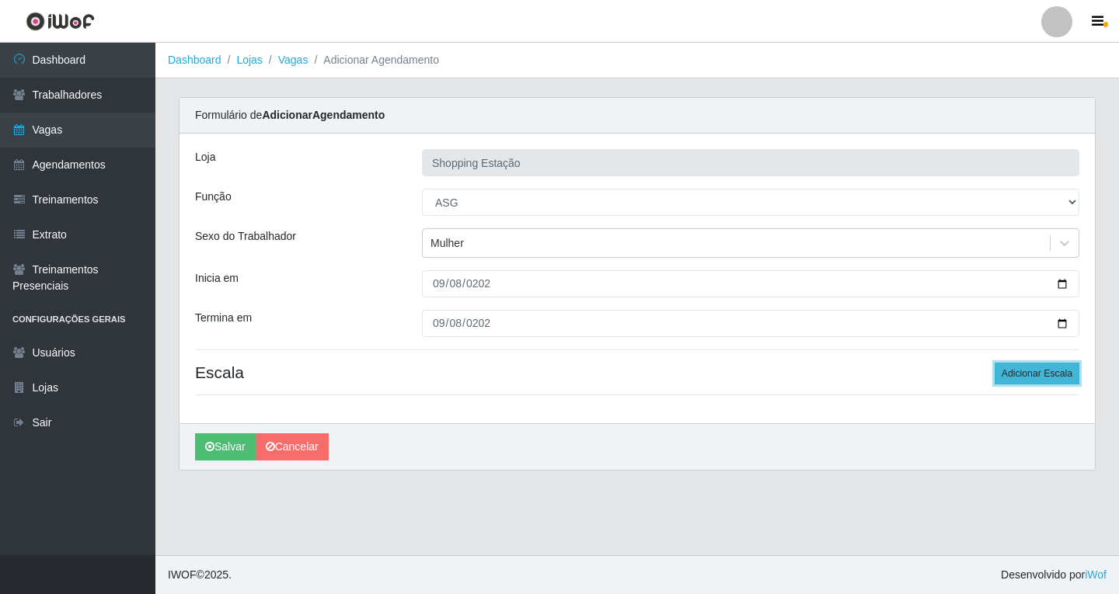
click at [1021, 379] on button "Adicionar Escala" at bounding box center [1036, 374] width 85 height 22
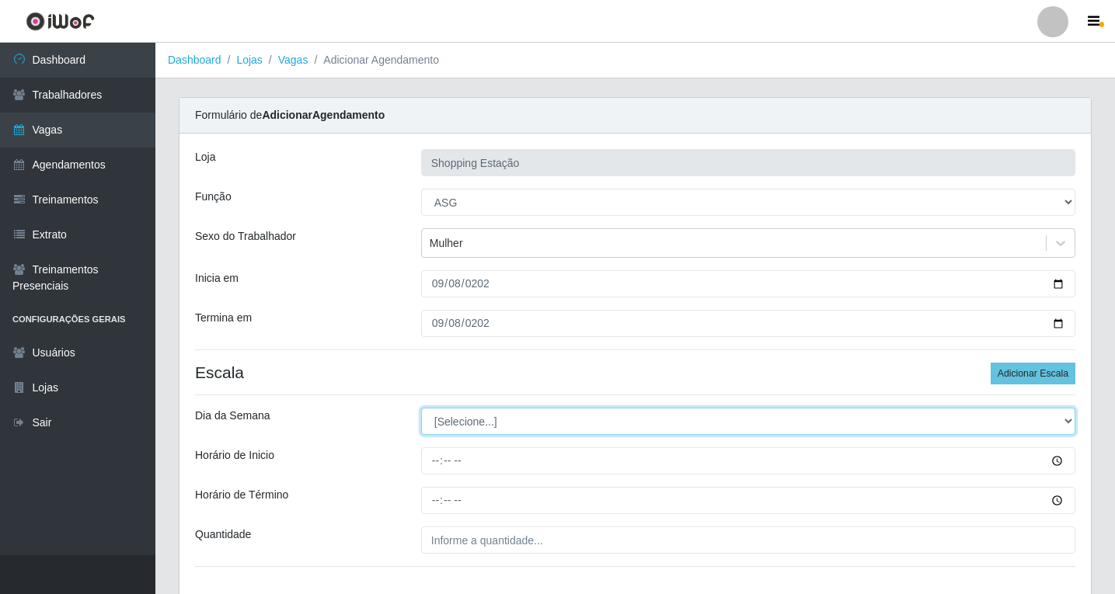
drag, startPoint x: 507, startPoint y: 423, endPoint x: 495, endPoint y: 430, distance: 13.9
click at [507, 423] on select "[Selecione...] Segunda Terça Quarta Quinta Sexta Sábado Domingo" at bounding box center [748, 421] width 654 height 27
select select "1"
click at [421, 408] on select "[Selecione...] Segunda Terça Quarta Quinta Sexta Sábado Domingo" at bounding box center [748, 421] width 654 height 27
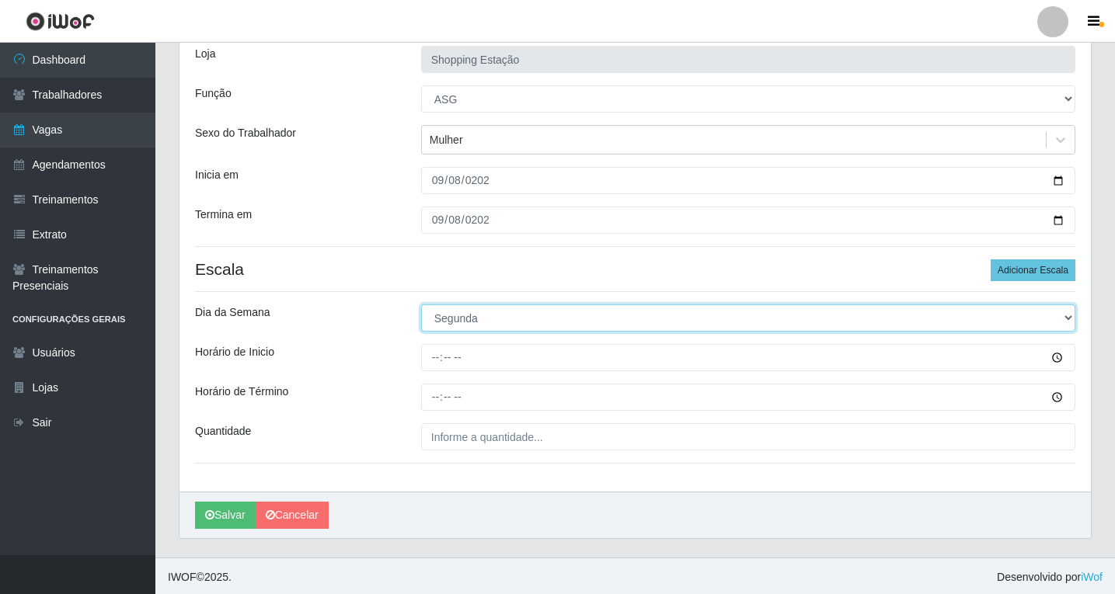
scroll to position [106, 0]
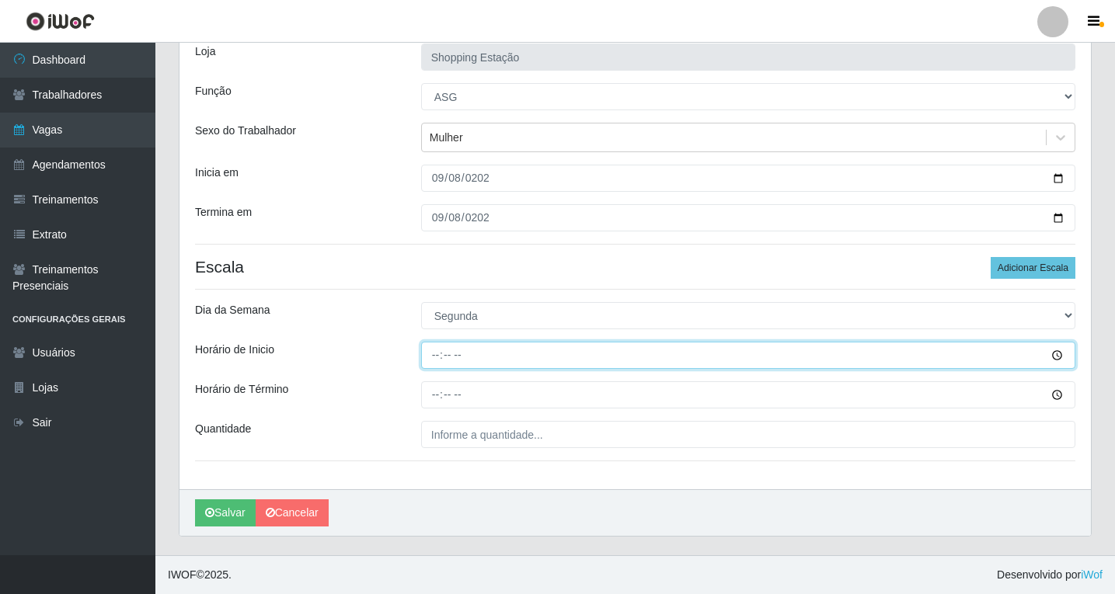
click at [436, 353] on input "Horário de Inicio" at bounding box center [748, 355] width 654 height 27
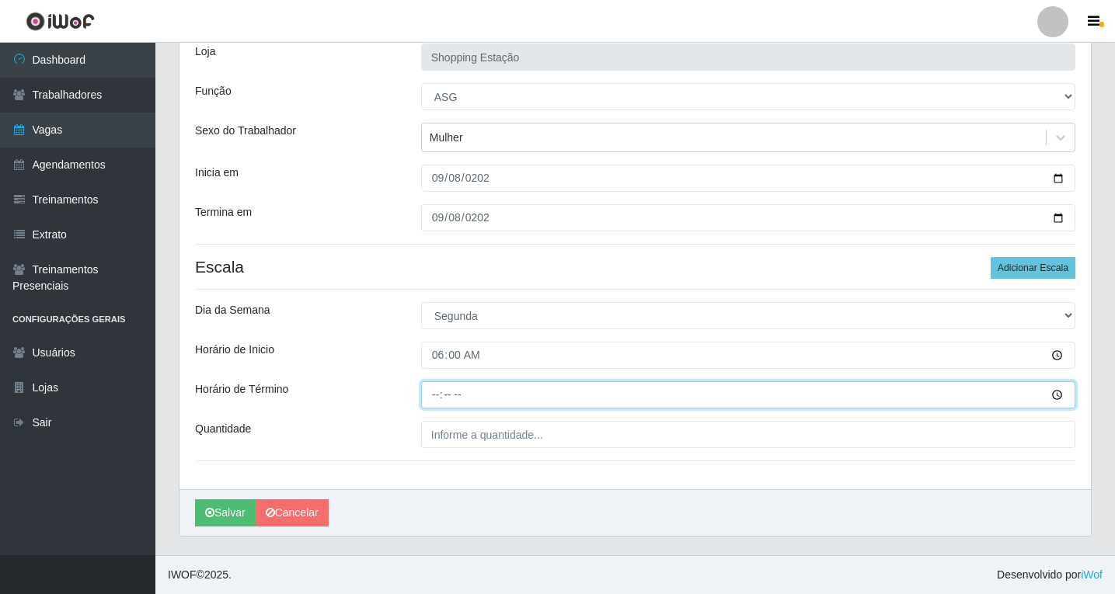
click at [431, 400] on input "Horário de Término" at bounding box center [748, 394] width 654 height 27
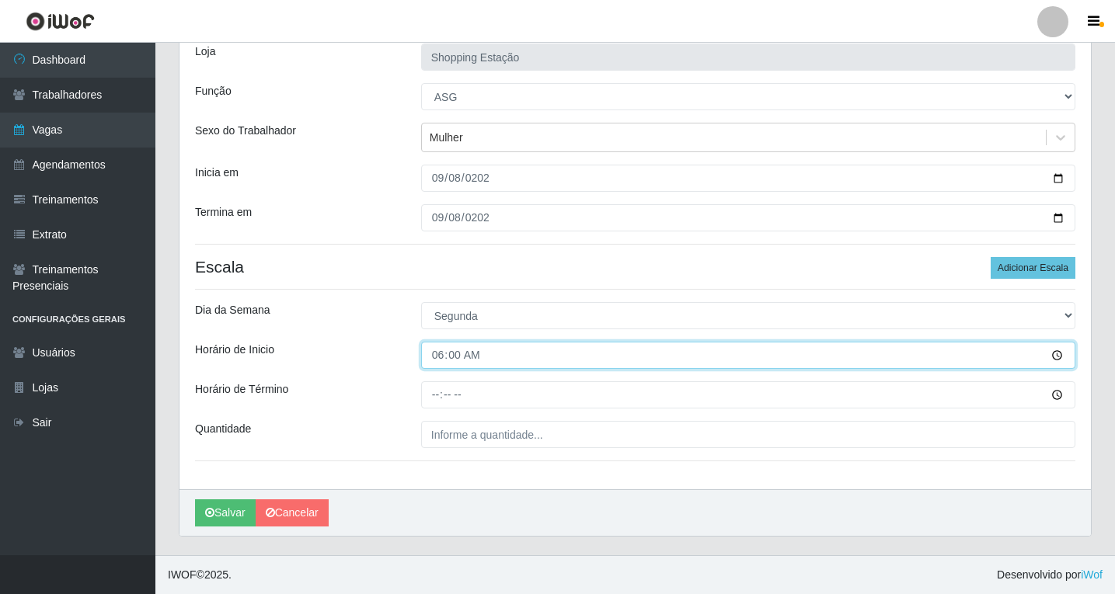
click at [437, 358] on input "06:00" at bounding box center [748, 355] width 654 height 27
type input "08:00"
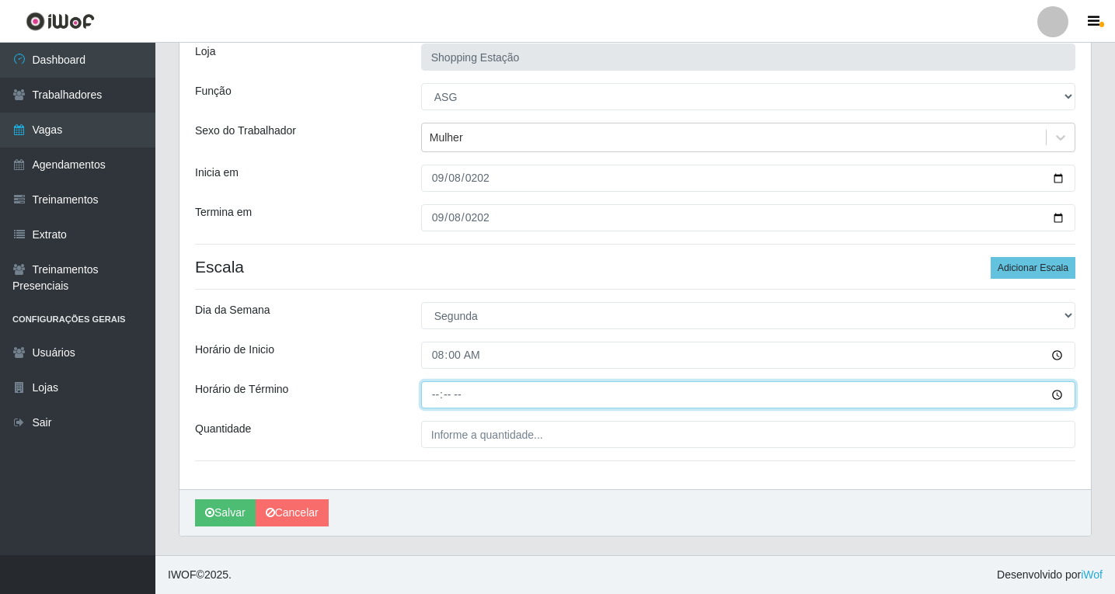
click at [431, 392] on input "Horário de Término" at bounding box center [748, 394] width 654 height 27
type input "14:00"
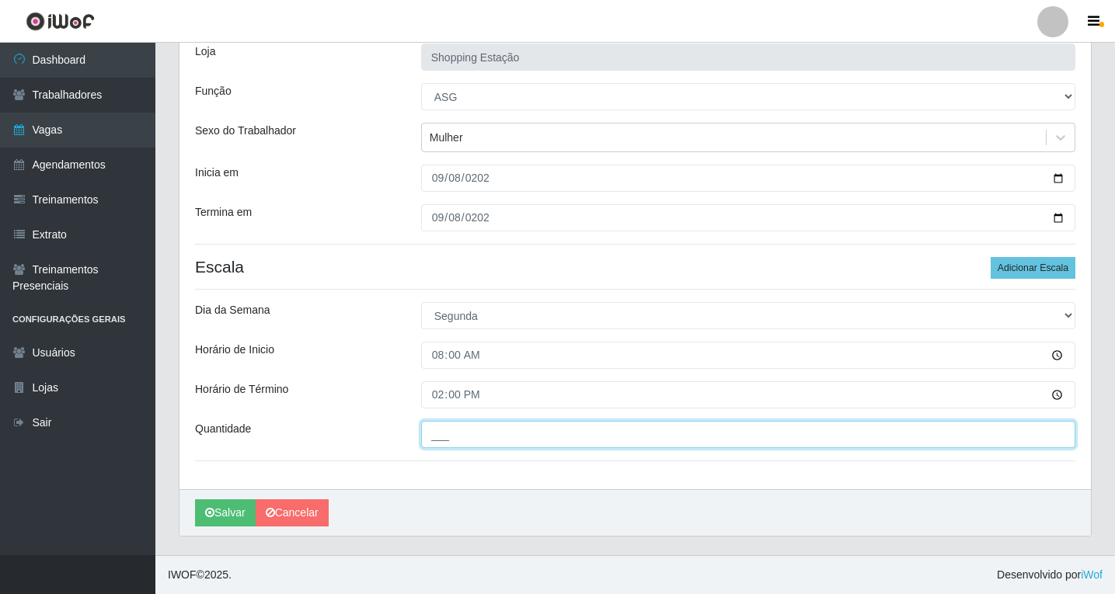
click at [447, 437] on input "___" at bounding box center [748, 434] width 654 height 27
type input "1__"
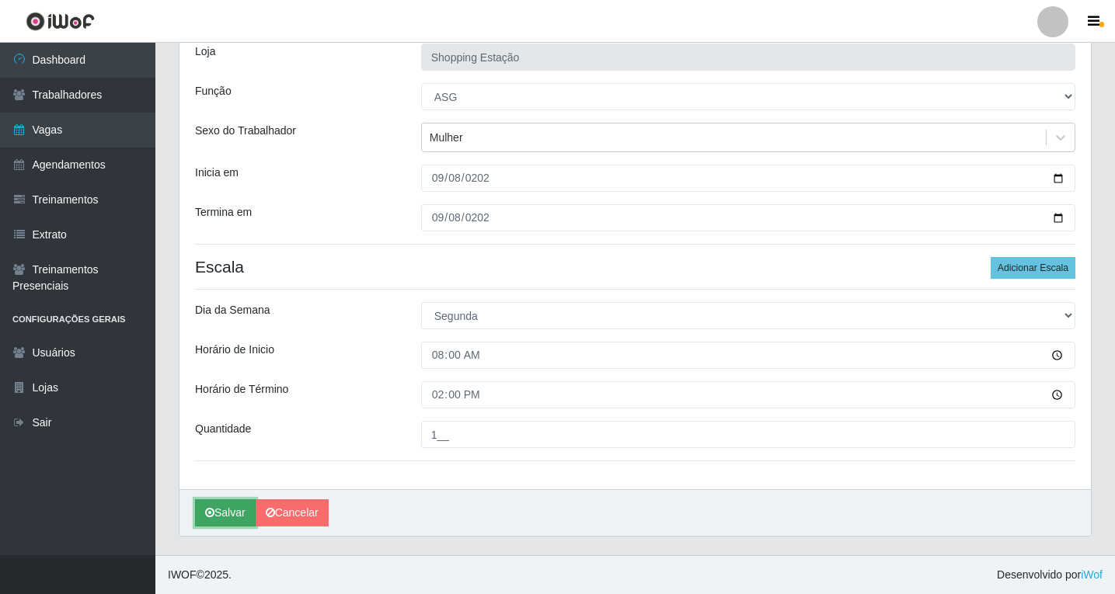
click at [238, 507] on button "Salvar" at bounding box center [225, 512] width 61 height 27
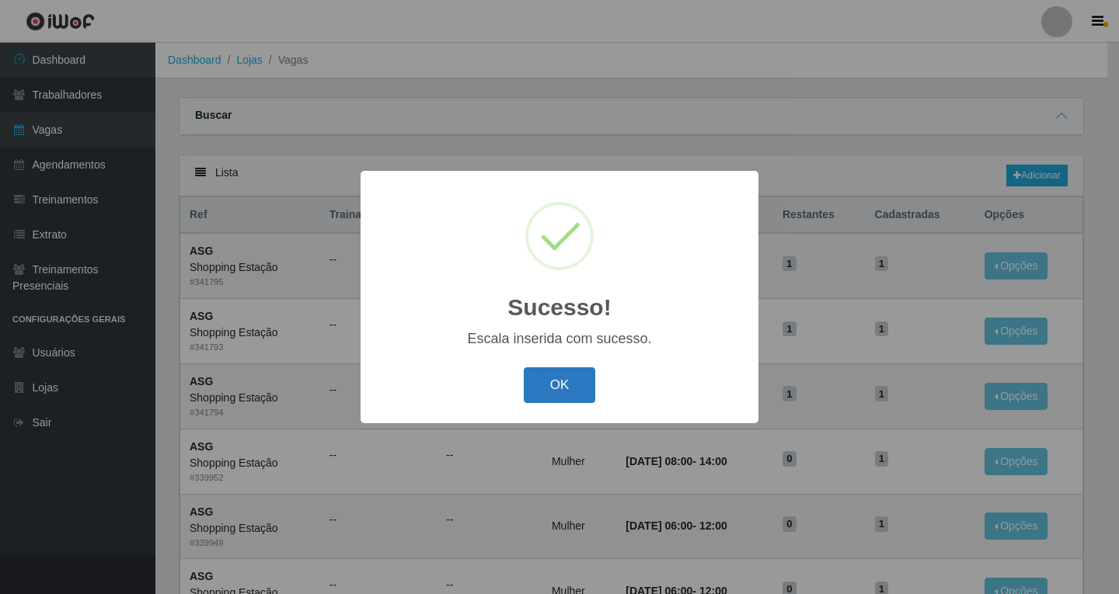
click at [548, 384] on button "OK" at bounding box center [560, 385] width 72 height 37
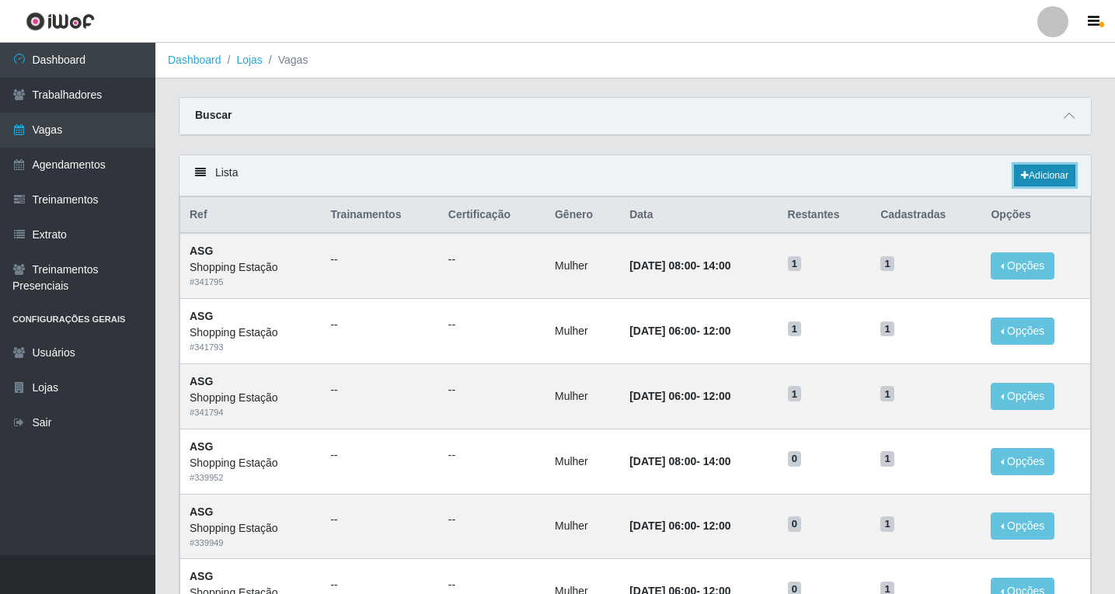
click at [1054, 180] on link "Adicionar" at bounding box center [1044, 176] width 61 height 22
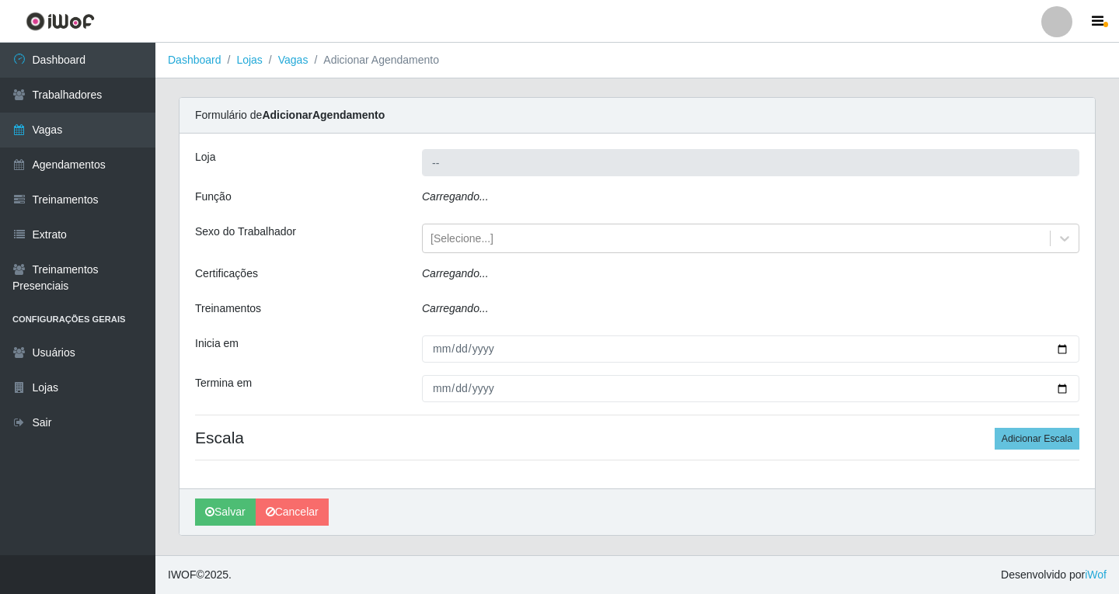
type input "Shopping Estação"
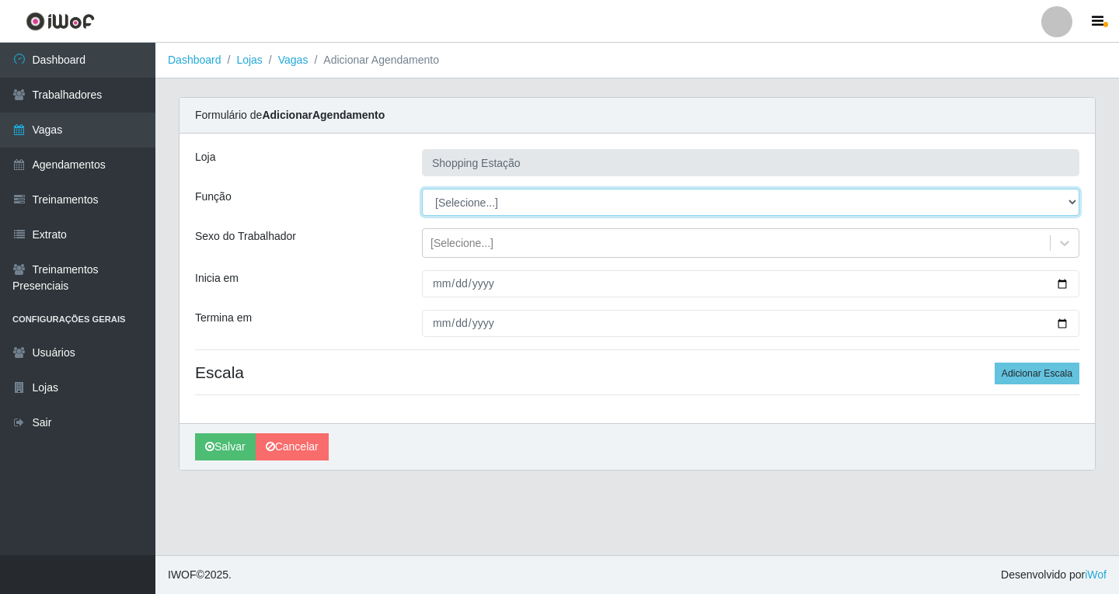
click at [461, 207] on select "[Selecione...] ASG ASG + ASG ++ Operador de Caixa Operador de Caixa + Operador …" at bounding box center [750, 202] width 657 height 27
select select "16"
click at [422, 189] on select "[Selecione...] ASG ASG + ASG ++ Operador de Caixa Operador de Caixa + Operador …" at bounding box center [750, 202] width 657 height 27
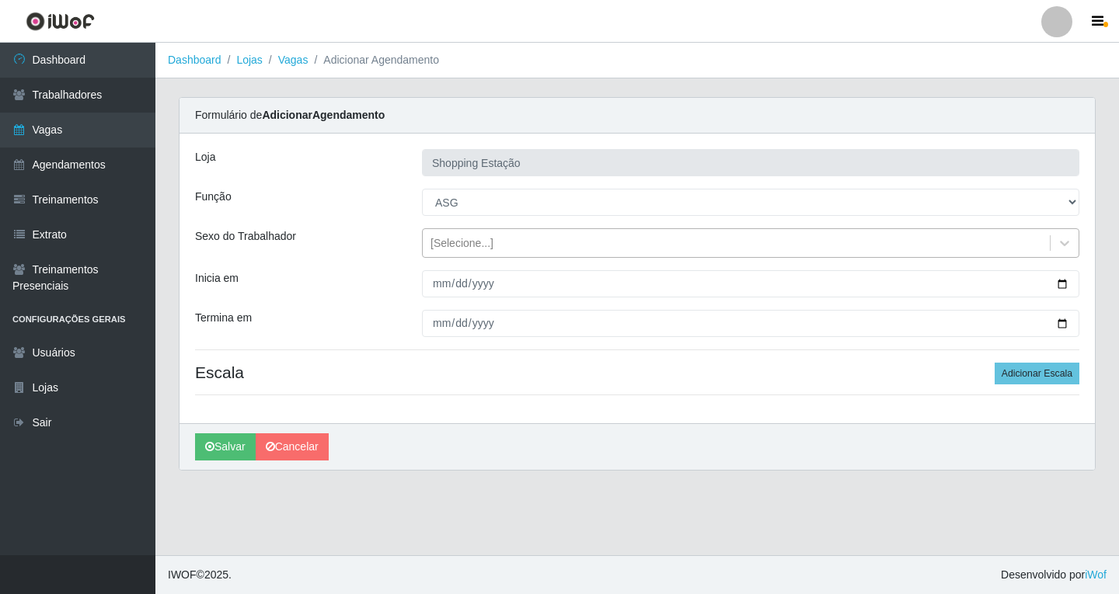
click at [461, 244] on div "[Selecione...]" at bounding box center [461, 243] width 63 height 16
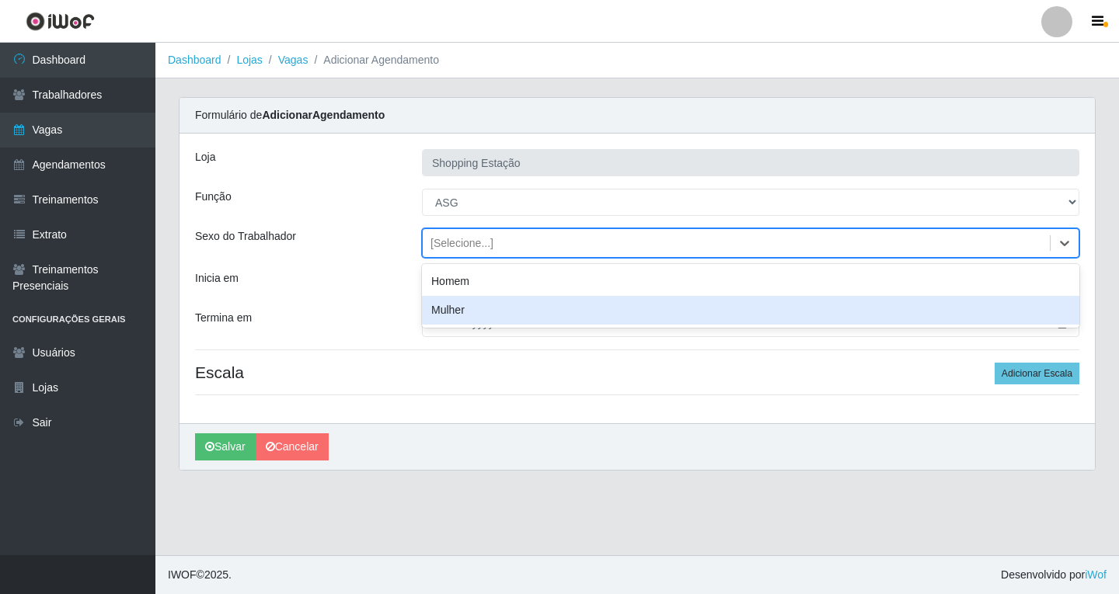
click at [457, 311] on div "Mulher" at bounding box center [750, 310] width 657 height 29
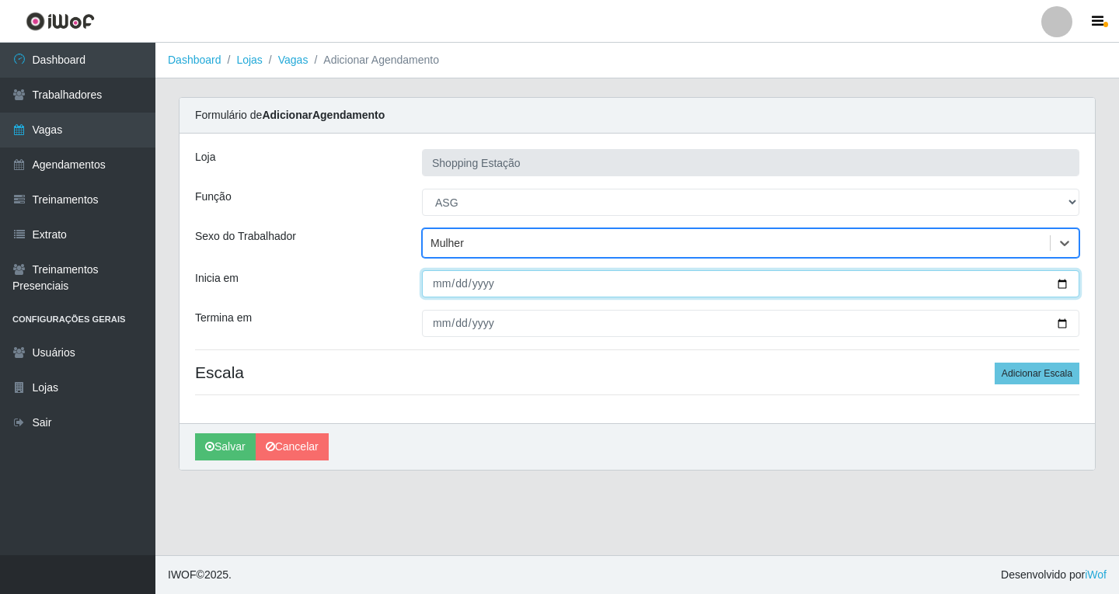
click at [435, 290] on input "Inicia em" at bounding box center [750, 283] width 657 height 27
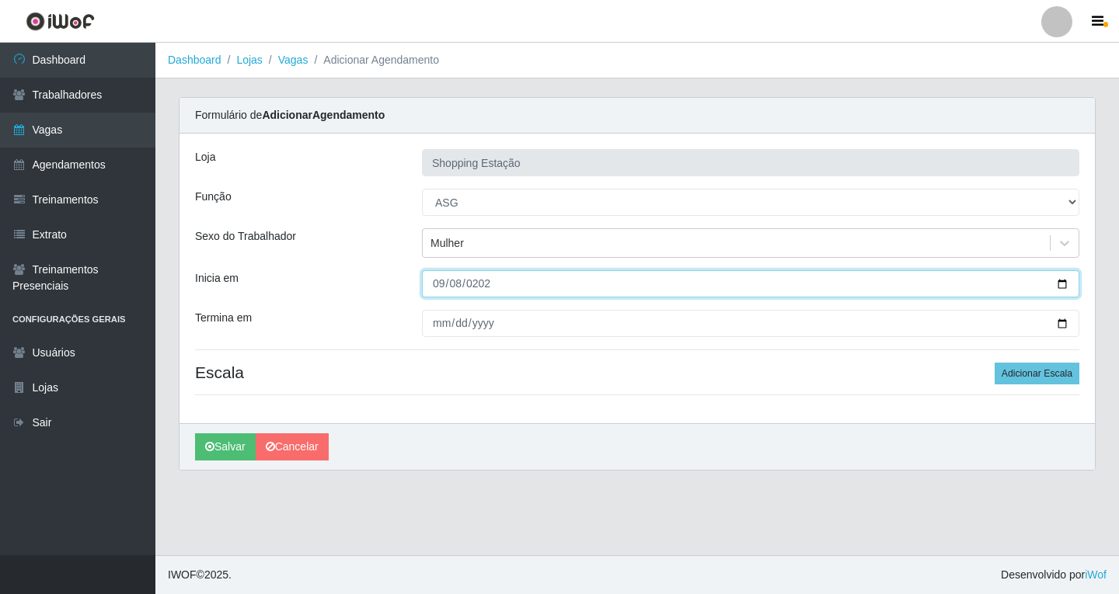
type input "[DATE]"
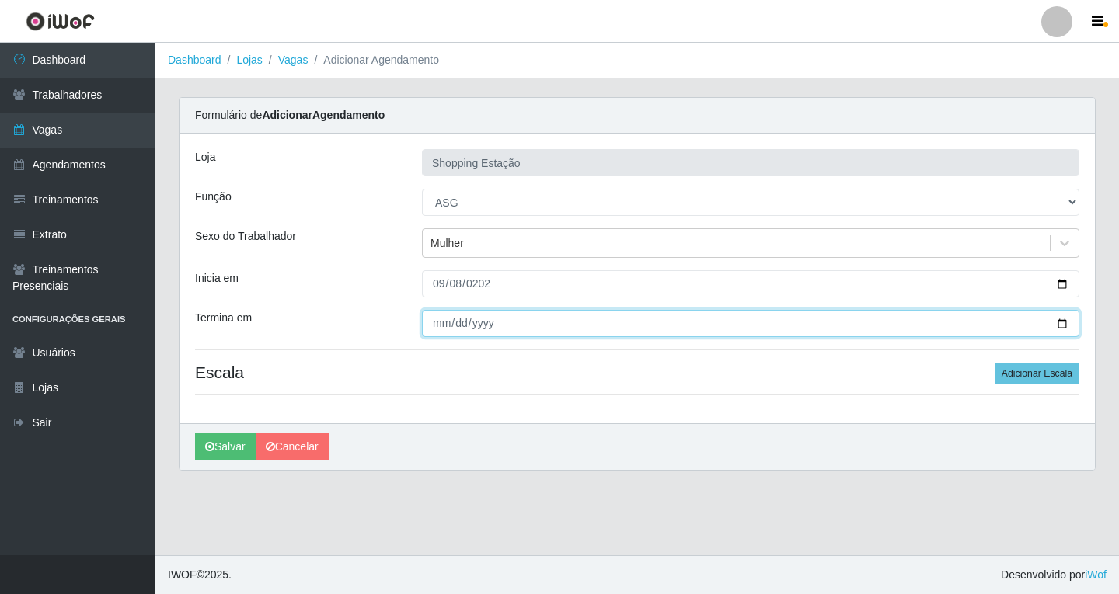
click at [441, 313] on input "Termina em" at bounding box center [750, 323] width 657 height 27
type input "[DATE]"
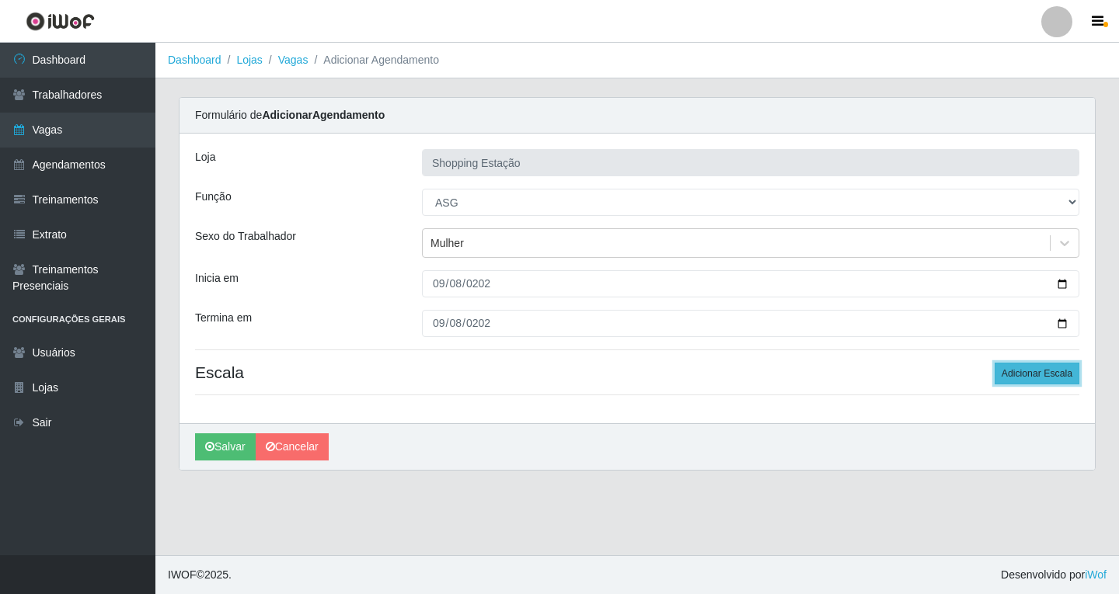
click at [1014, 383] on button "Adicionar Escala" at bounding box center [1036, 374] width 85 height 22
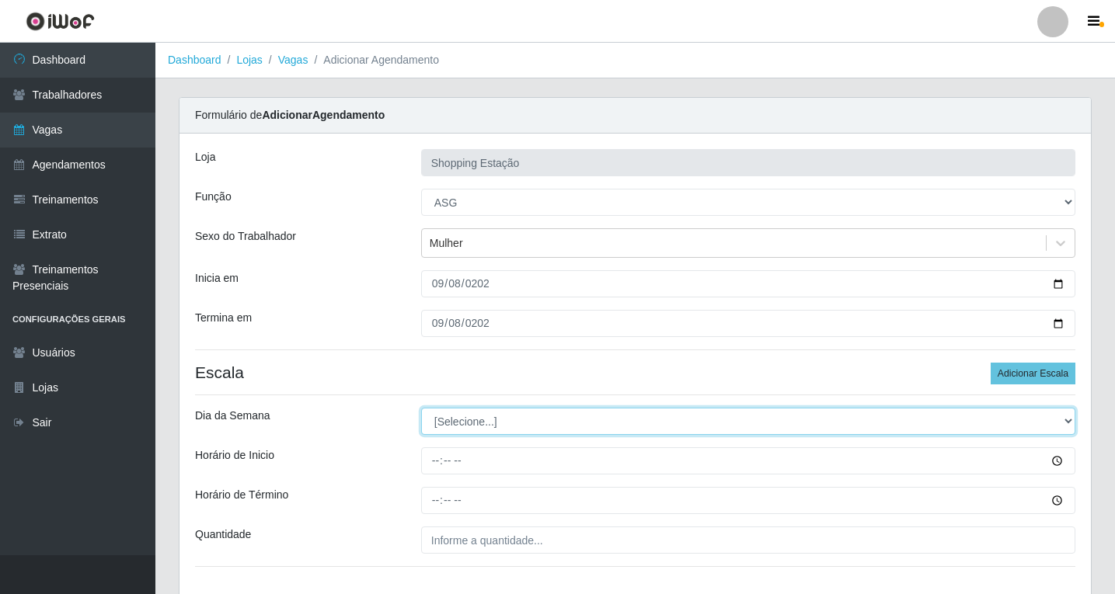
click at [497, 423] on select "[Selecione...] Segunda Terça Quarta Quinta Sexta Sábado Domingo" at bounding box center [748, 421] width 654 height 27
select select "1"
click at [421, 408] on select "[Selecione...] Segunda Terça Quarta Quinta Sexta Sábado Domingo" at bounding box center [748, 421] width 654 height 27
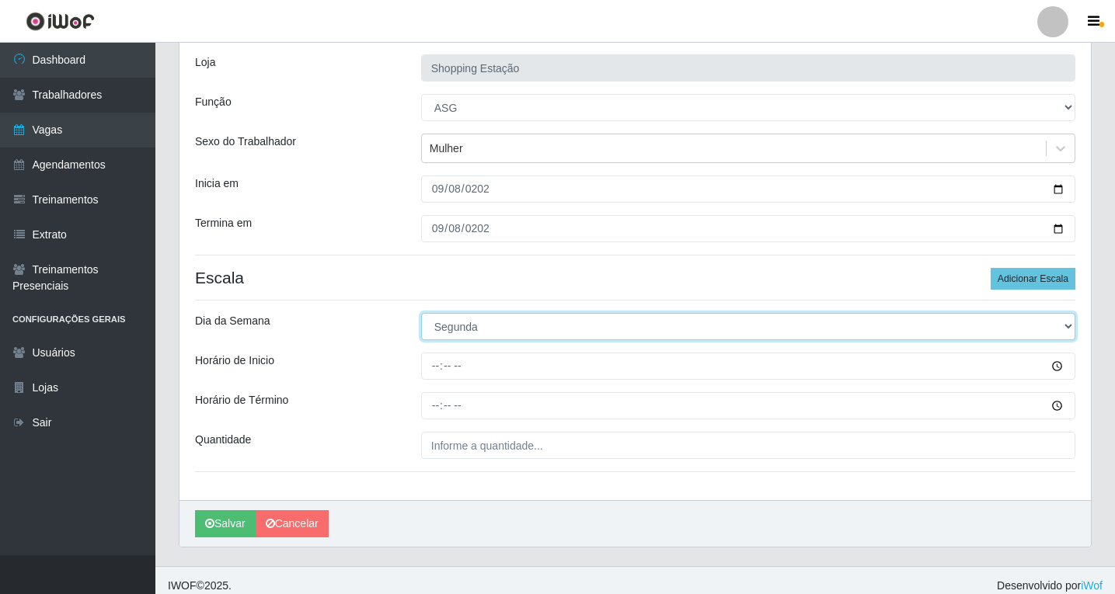
scroll to position [106, 0]
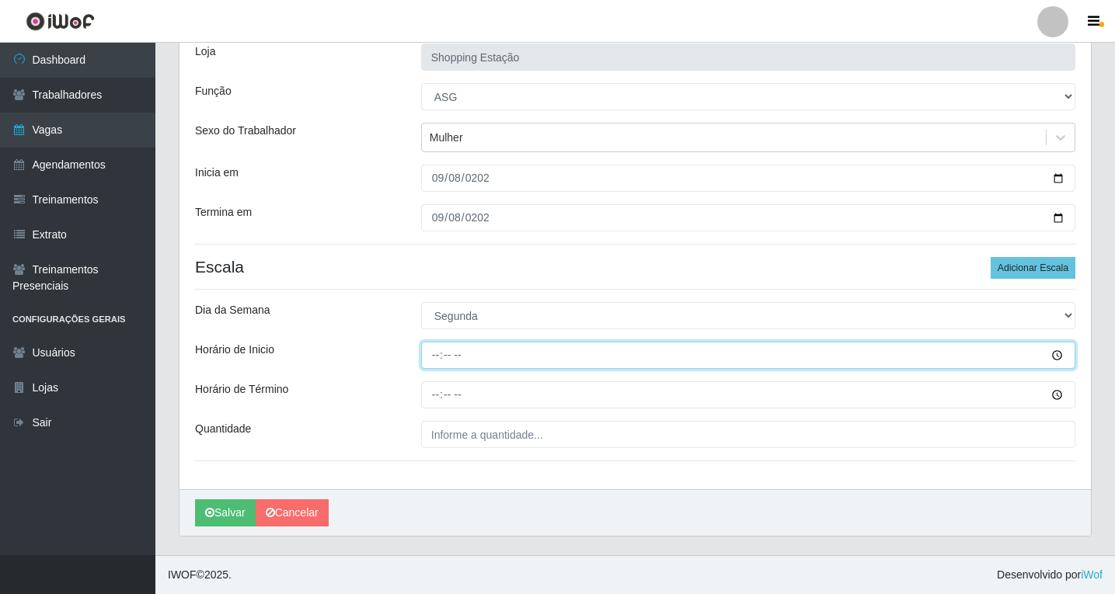
click at [434, 353] on input "Horário de Inicio" at bounding box center [748, 355] width 654 height 27
type input "14:00"
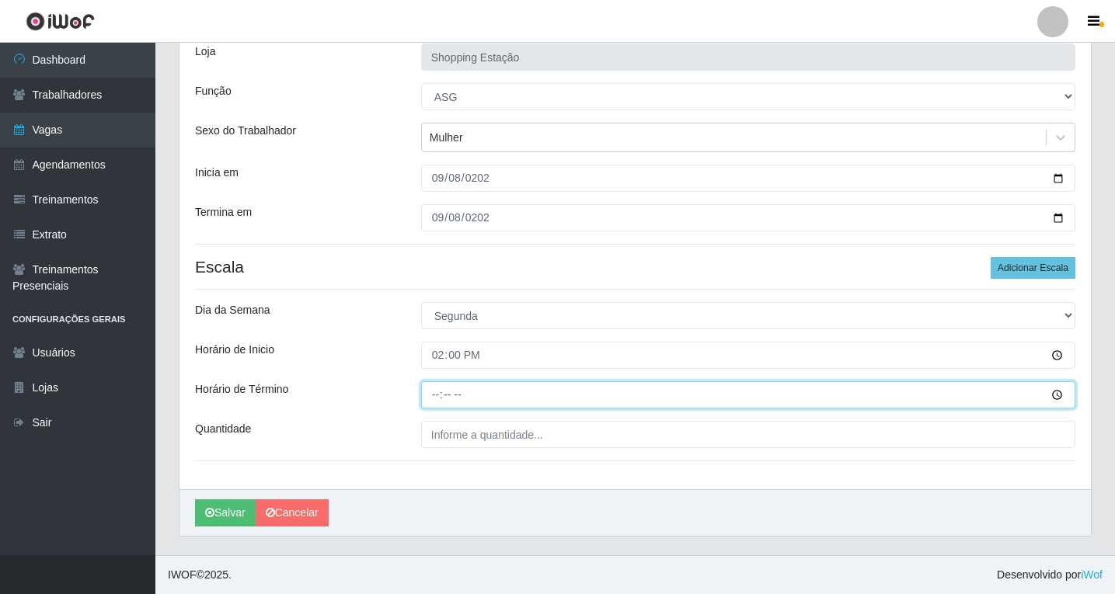
click at [427, 394] on input "Horário de Término" at bounding box center [748, 394] width 654 height 27
type input "20:00"
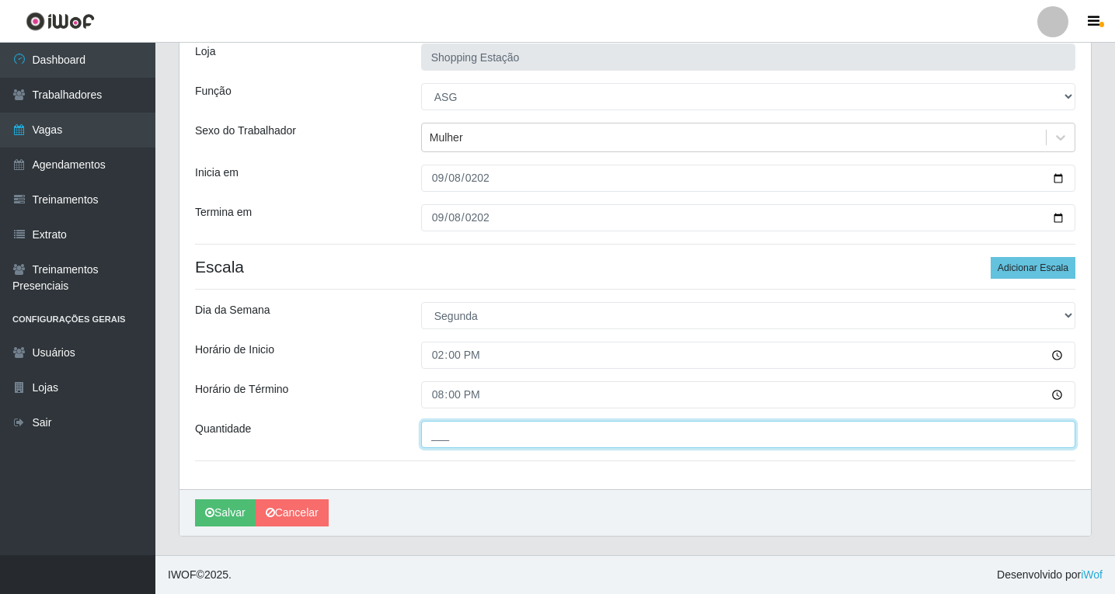
click at [458, 442] on input "___" at bounding box center [748, 434] width 654 height 27
type input "1__"
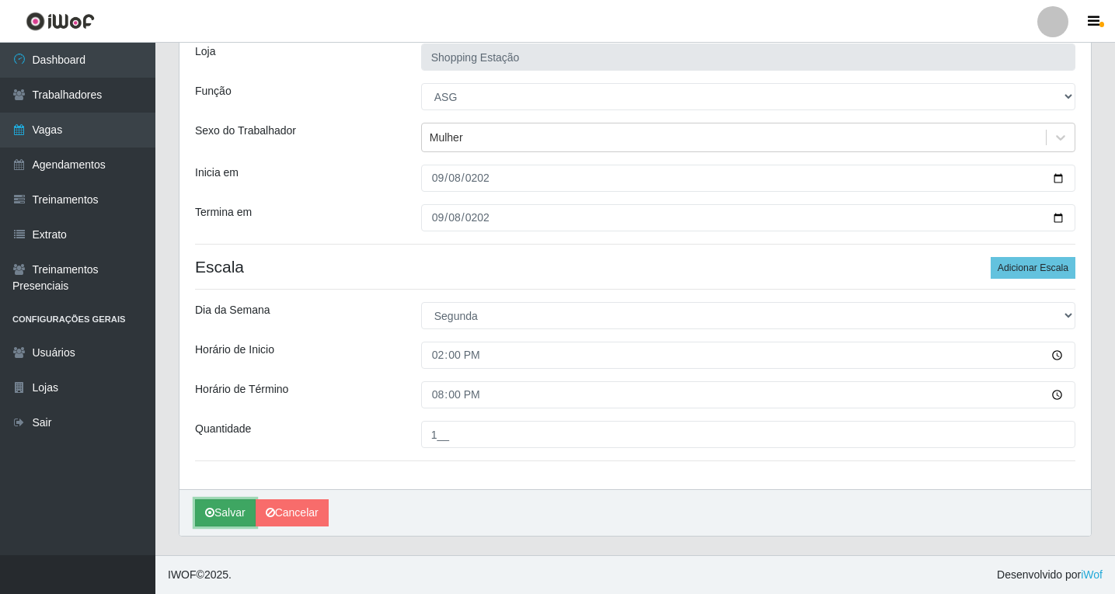
click at [227, 518] on button "Salvar" at bounding box center [225, 512] width 61 height 27
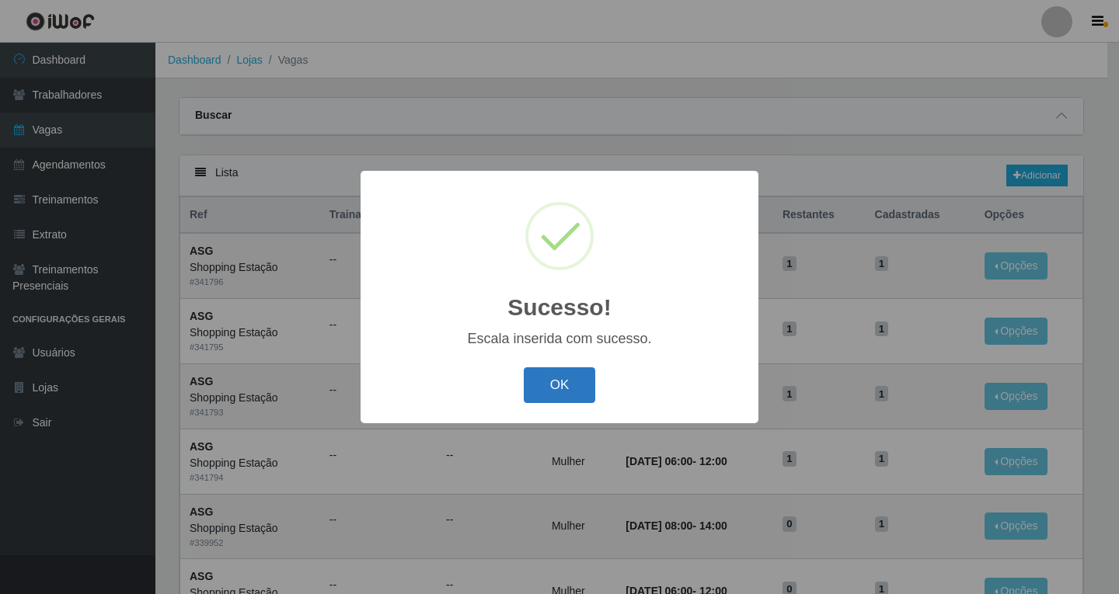
click at [568, 391] on button "OK" at bounding box center [560, 385] width 72 height 37
